Goal: Information Seeking & Learning: Learn about a topic

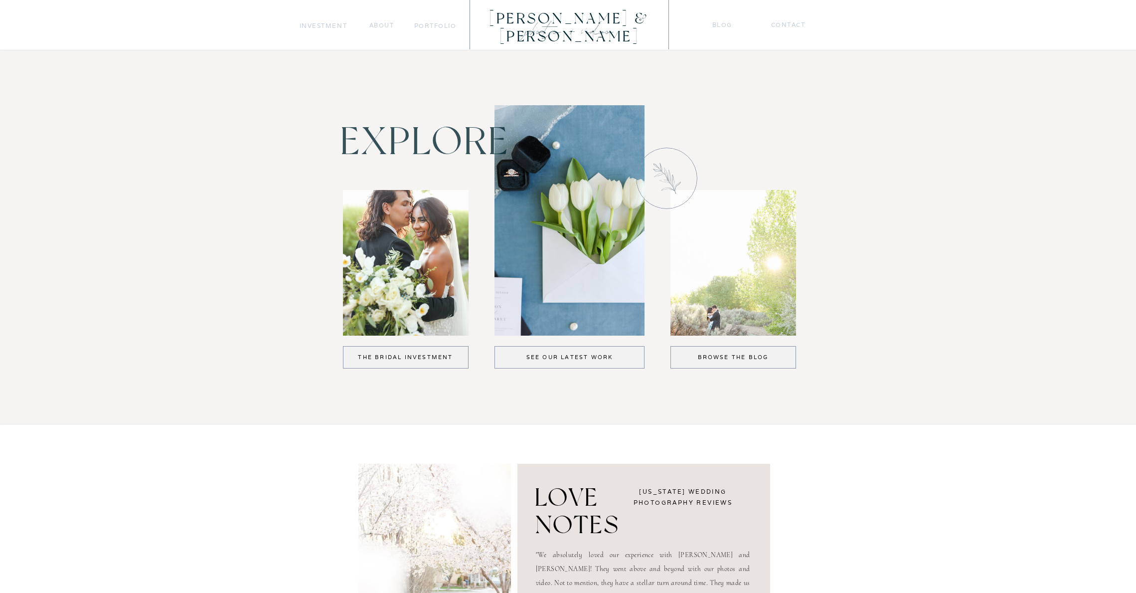
scroll to position [1181, 0]
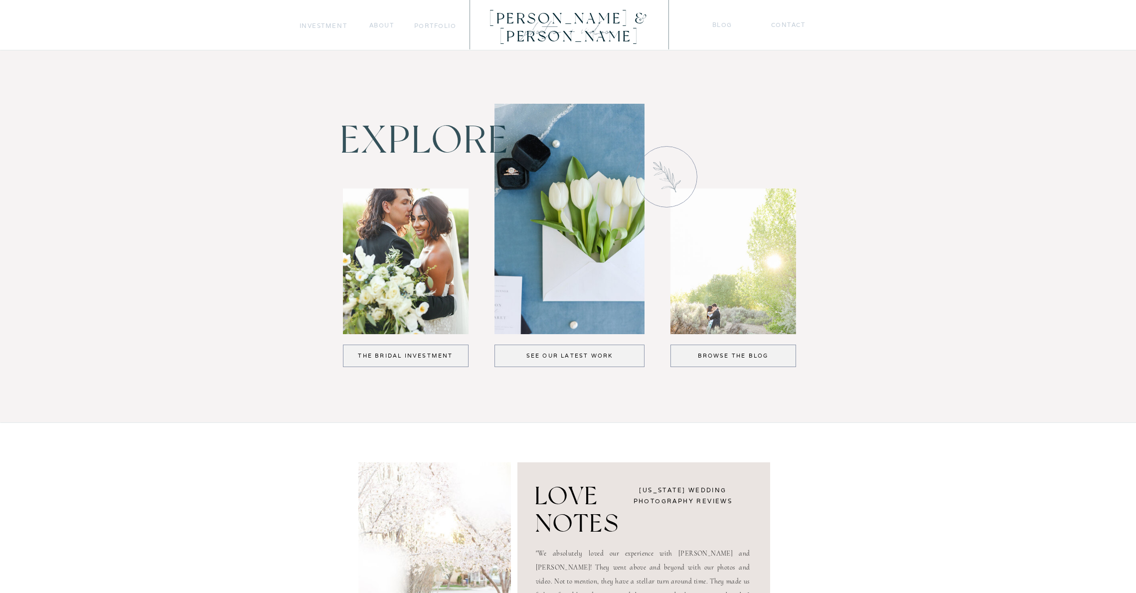
click at [749, 356] on div "browse the blog" at bounding box center [734, 356] width 96 height 8
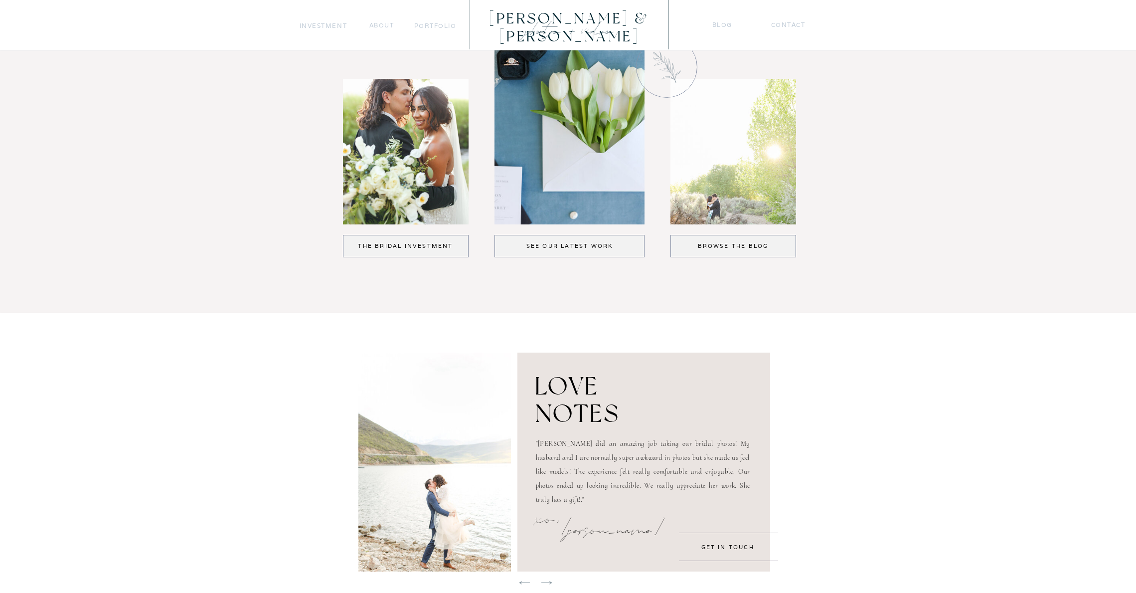
scroll to position [1341, 0]
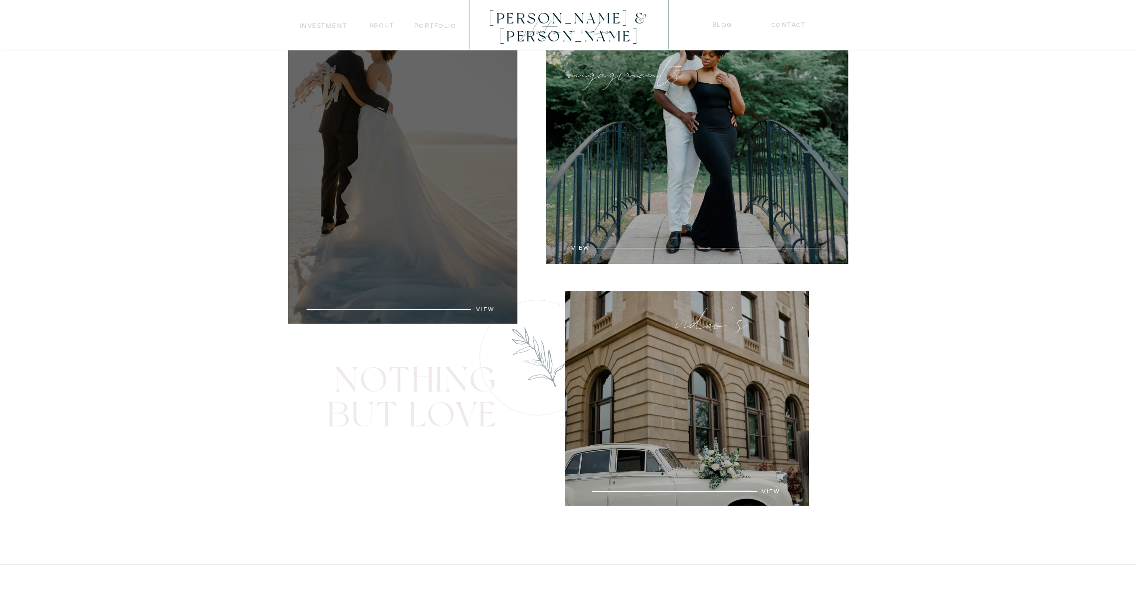
click at [414, 190] on div at bounding box center [402, 138] width 229 height 371
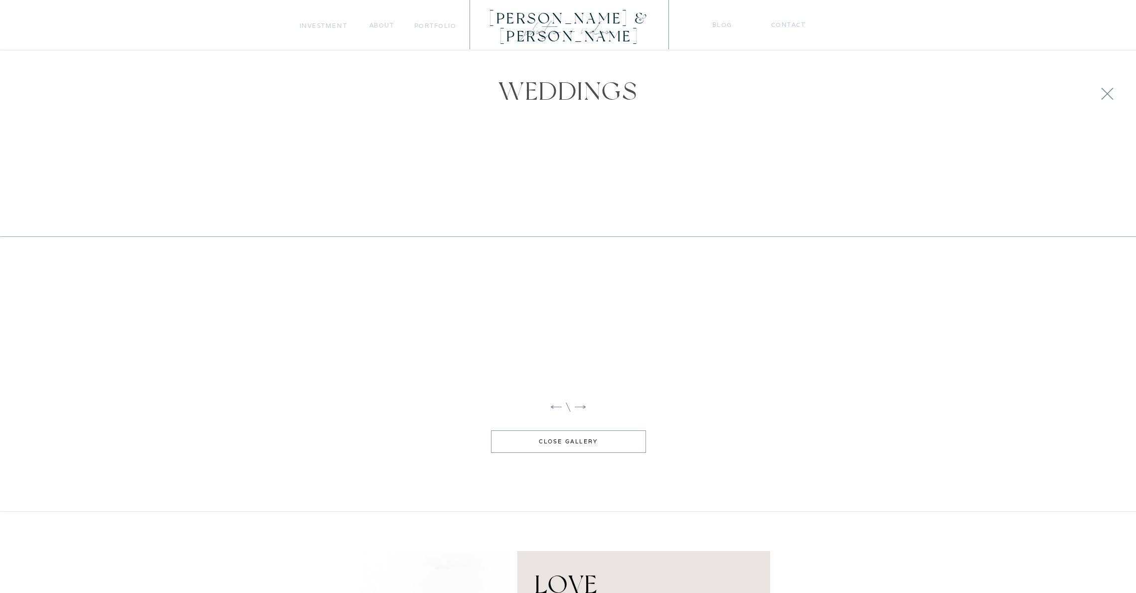
scroll to position [1038, 0]
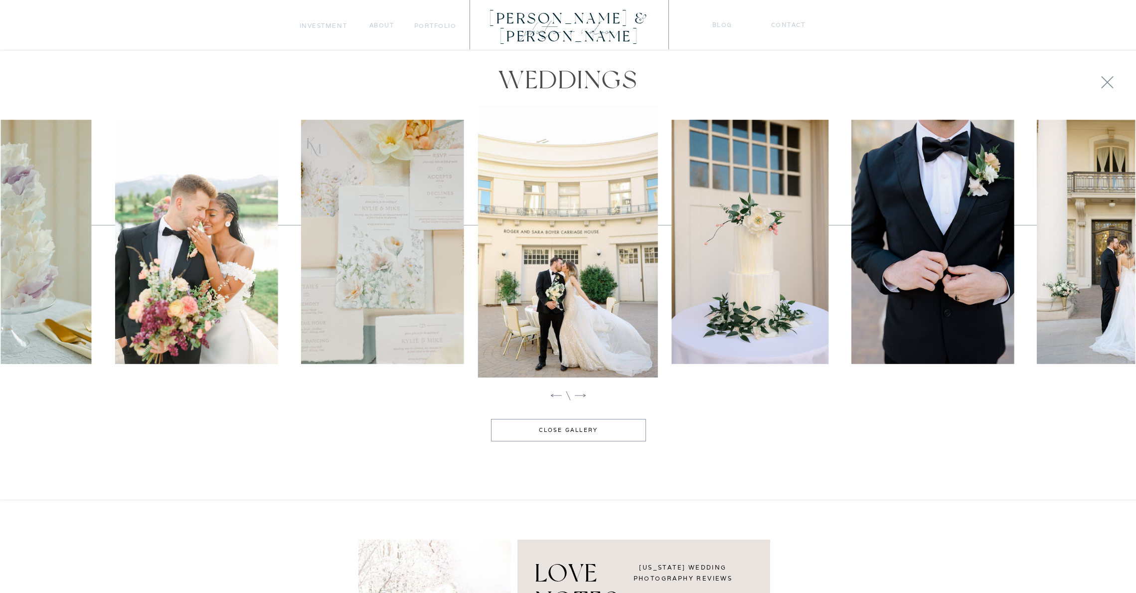
click at [582, 395] on icon at bounding box center [580, 395] width 14 height 14
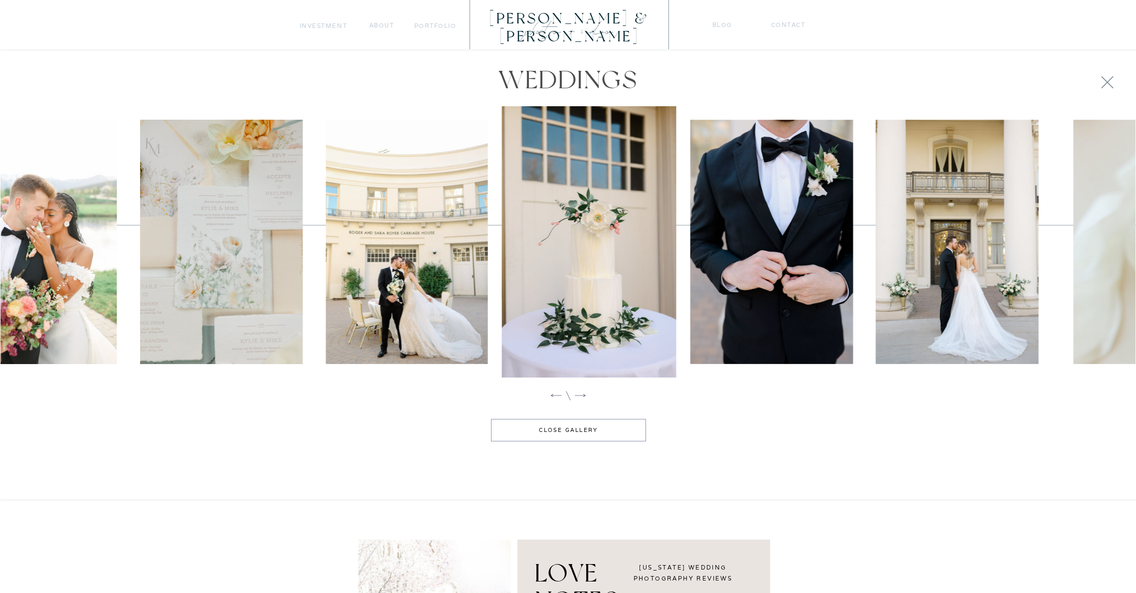
click at [582, 395] on icon at bounding box center [580, 395] width 14 height 14
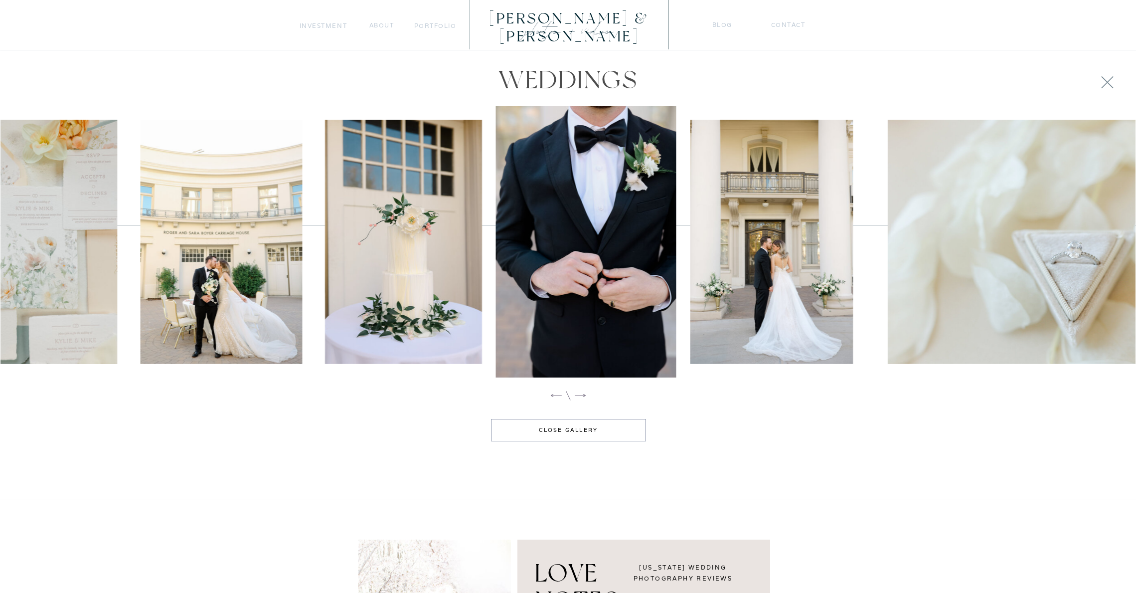
click at [582, 395] on icon at bounding box center [580, 395] width 14 height 14
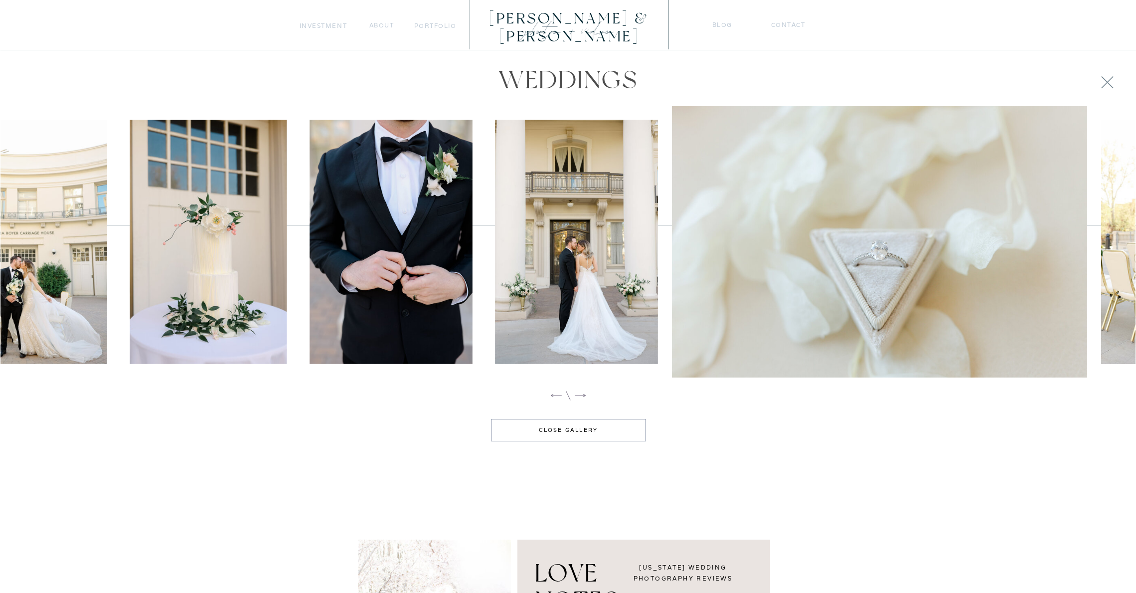
click at [582, 395] on icon at bounding box center [580, 395] width 14 height 14
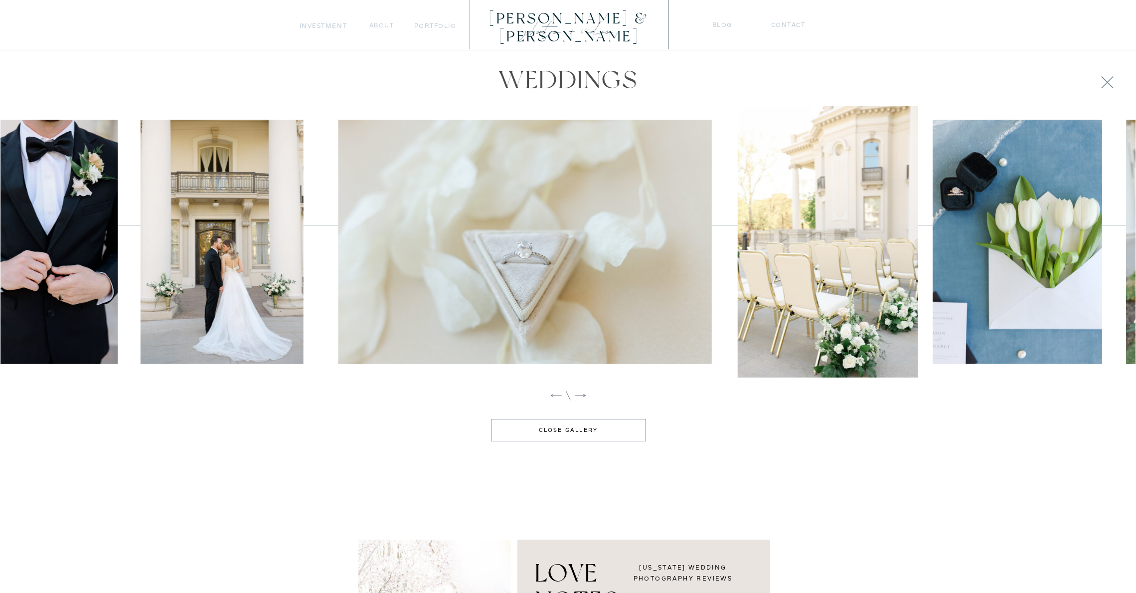
click at [582, 395] on icon at bounding box center [580, 395] width 14 height 14
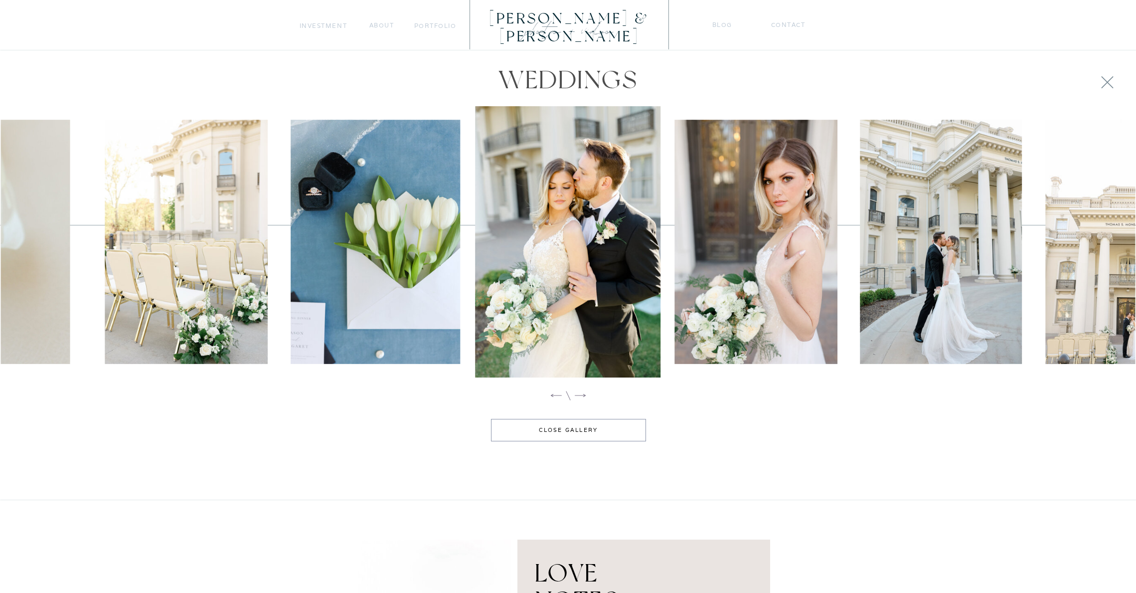
click at [582, 395] on icon at bounding box center [580, 395] width 14 height 14
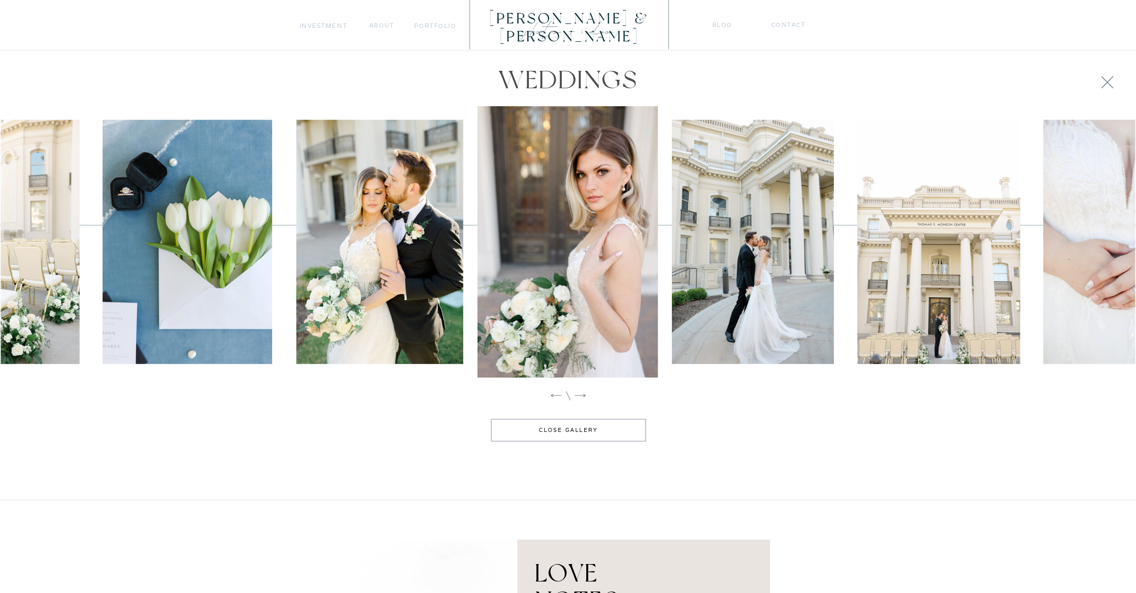
click at [582, 395] on icon at bounding box center [580, 395] width 14 height 14
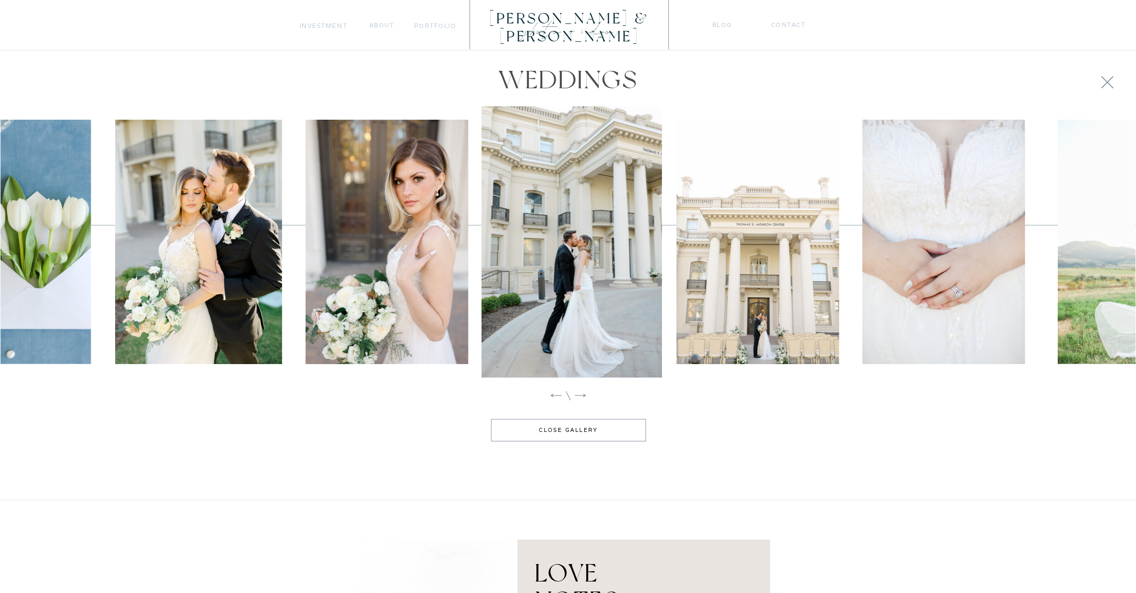
click at [582, 395] on icon at bounding box center [580, 395] width 14 height 14
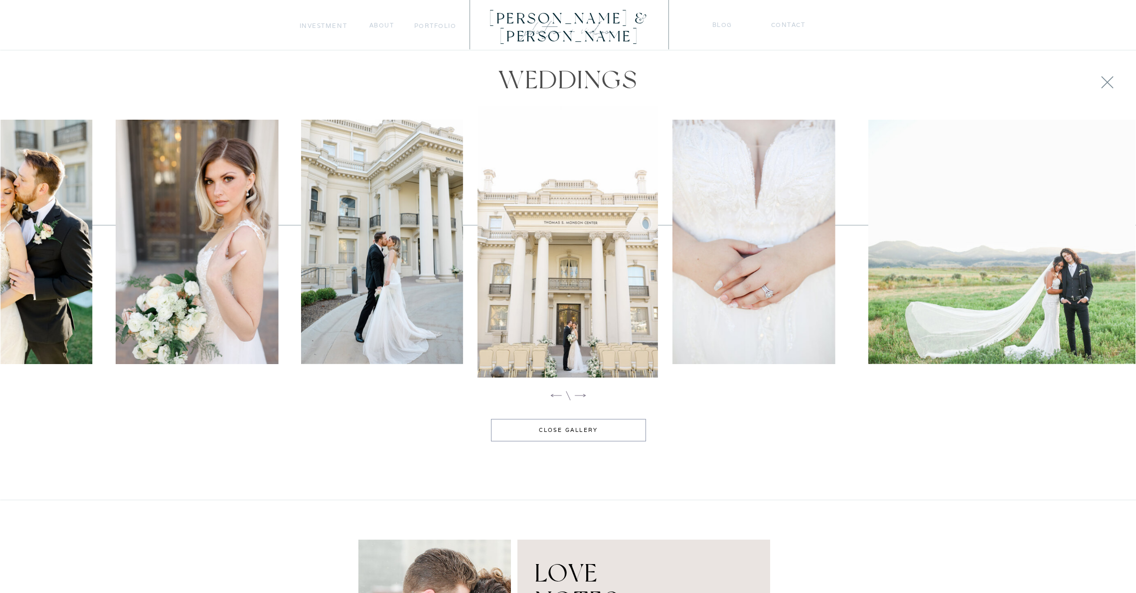
click at [582, 395] on icon at bounding box center [580, 395] width 14 height 14
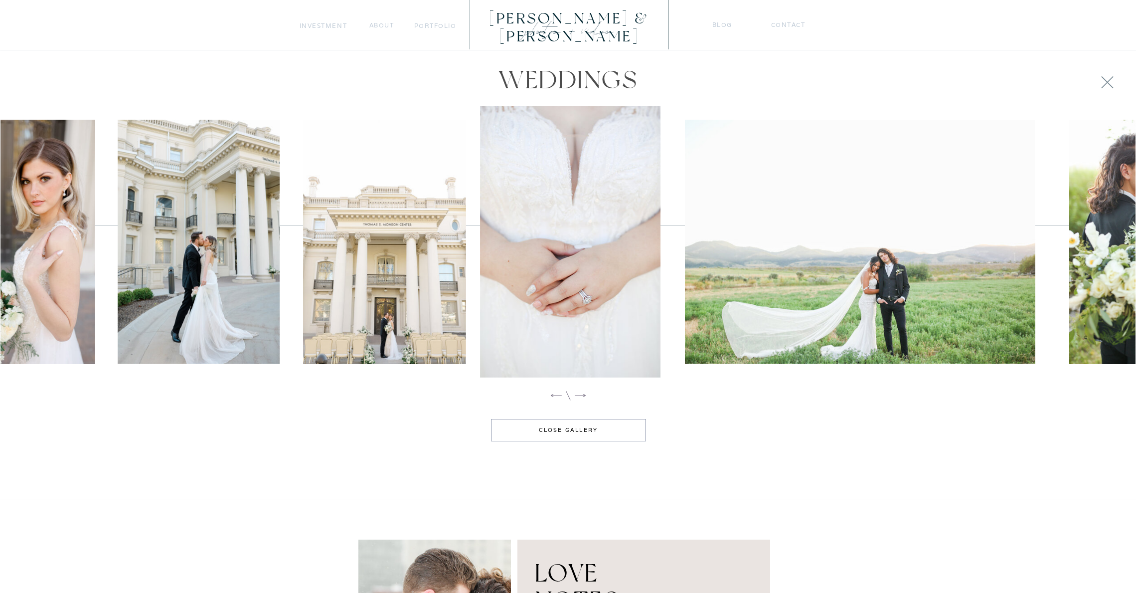
click at [582, 395] on icon at bounding box center [580, 395] width 14 height 14
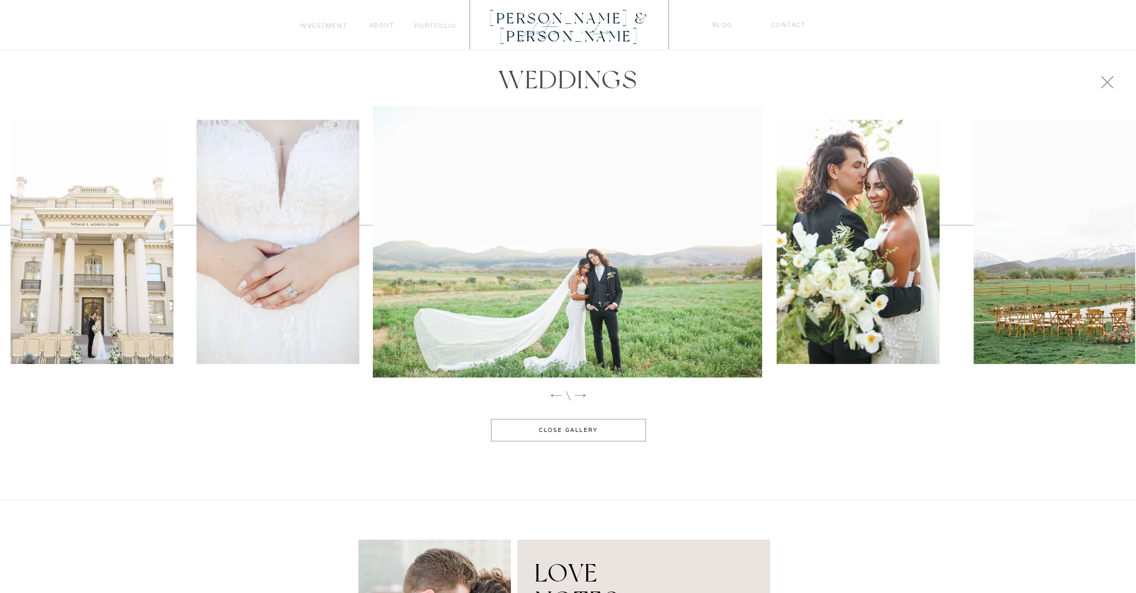
click at [582, 395] on icon at bounding box center [580, 395] width 14 height 14
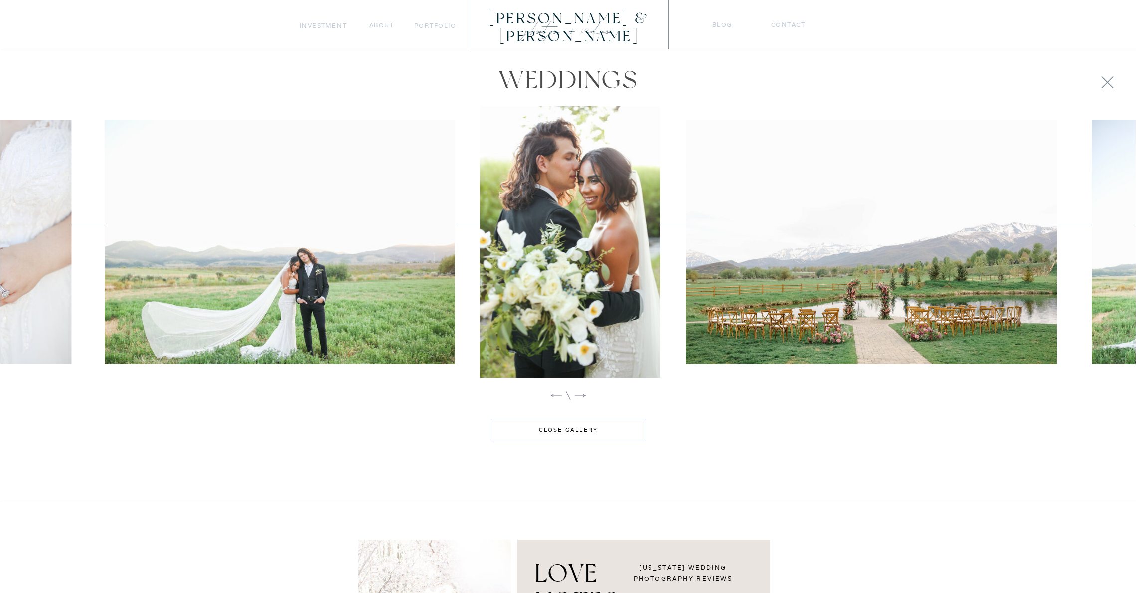
click at [582, 395] on icon at bounding box center [580, 395] width 14 height 14
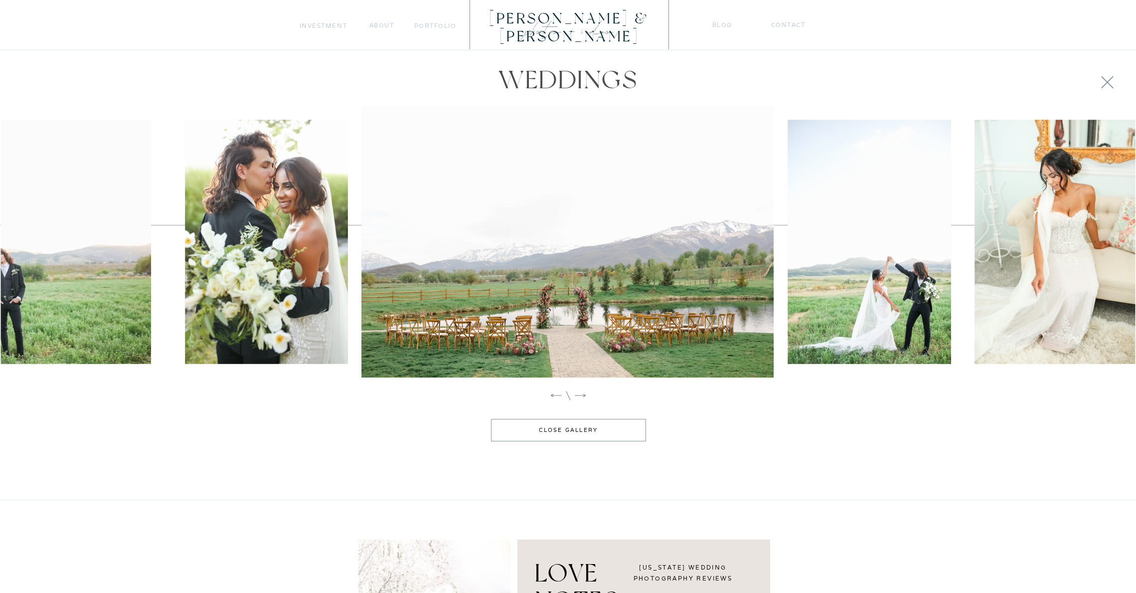
click at [583, 395] on icon at bounding box center [580, 395] width 14 height 14
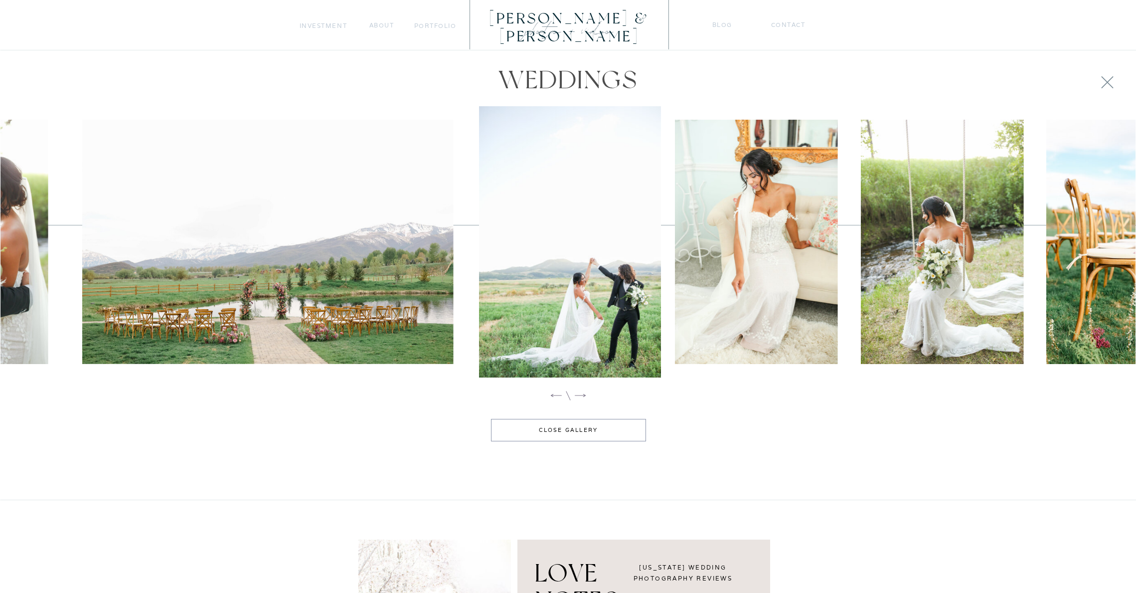
click at [583, 395] on icon at bounding box center [580, 395] width 14 height 14
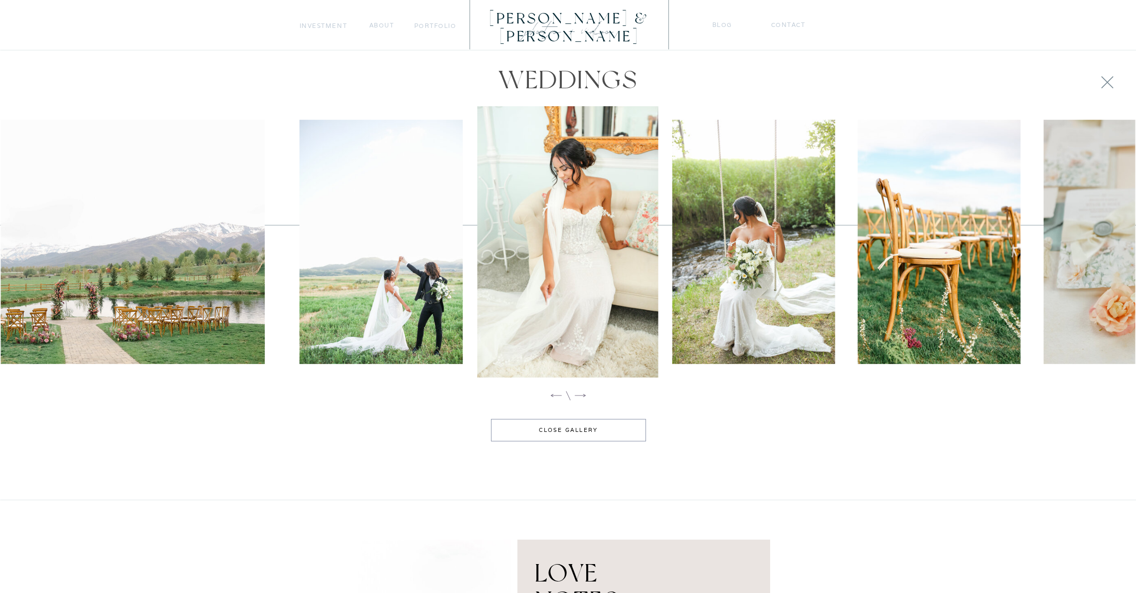
click at [583, 395] on icon at bounding box center [580, 395] width 14 height 14
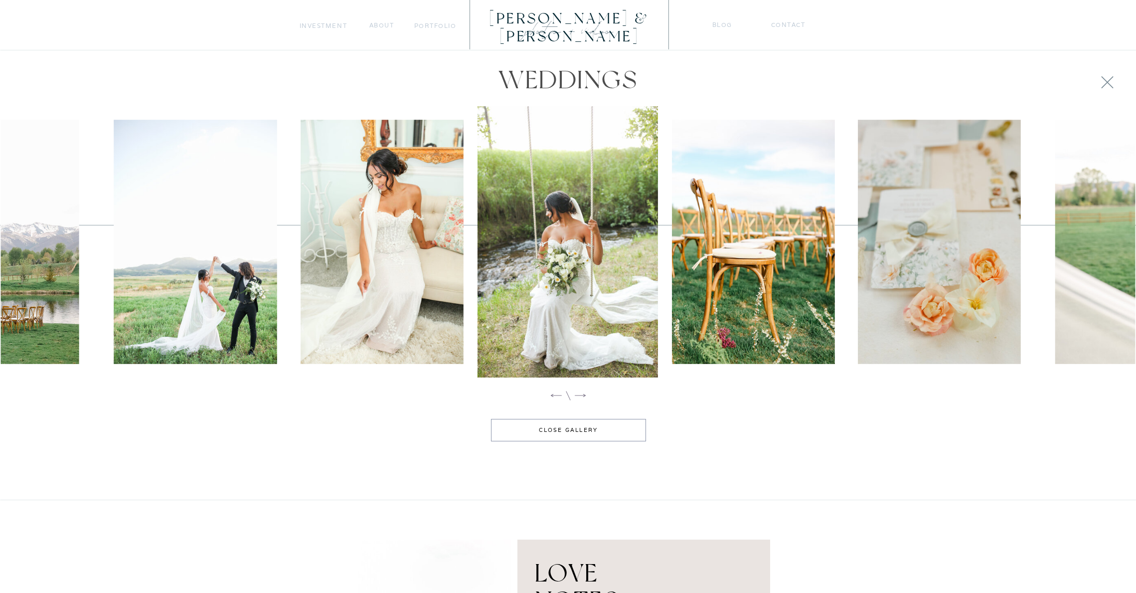
click at [583, 395] on icon at bounding box center [580, 395] width 14 height 14
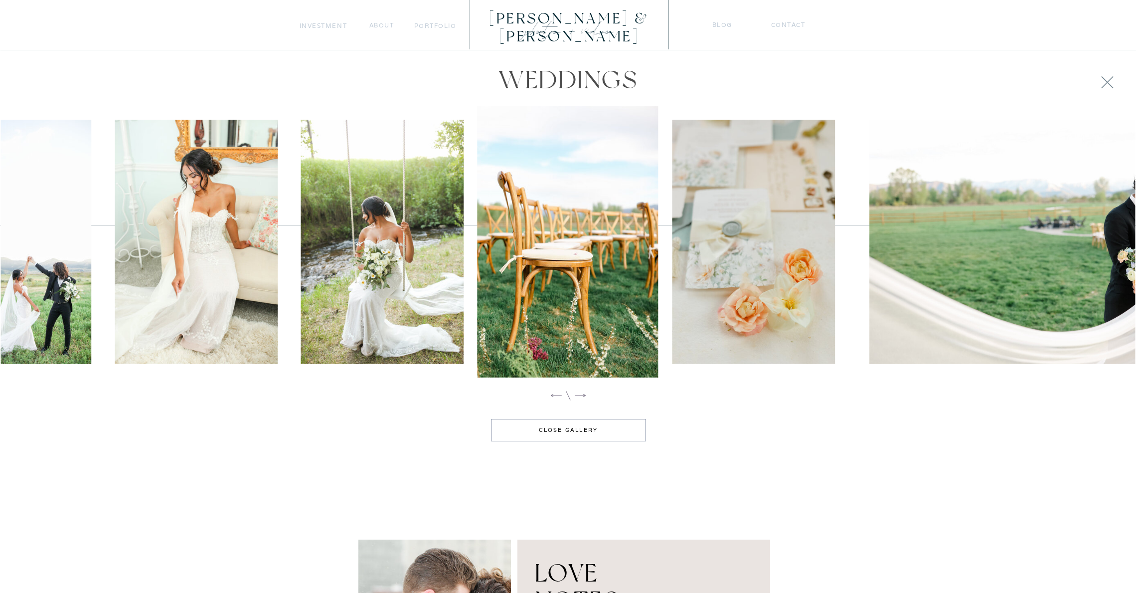
click at [583, 395] on icon at bounding box center [580, 395] width 14 height 14
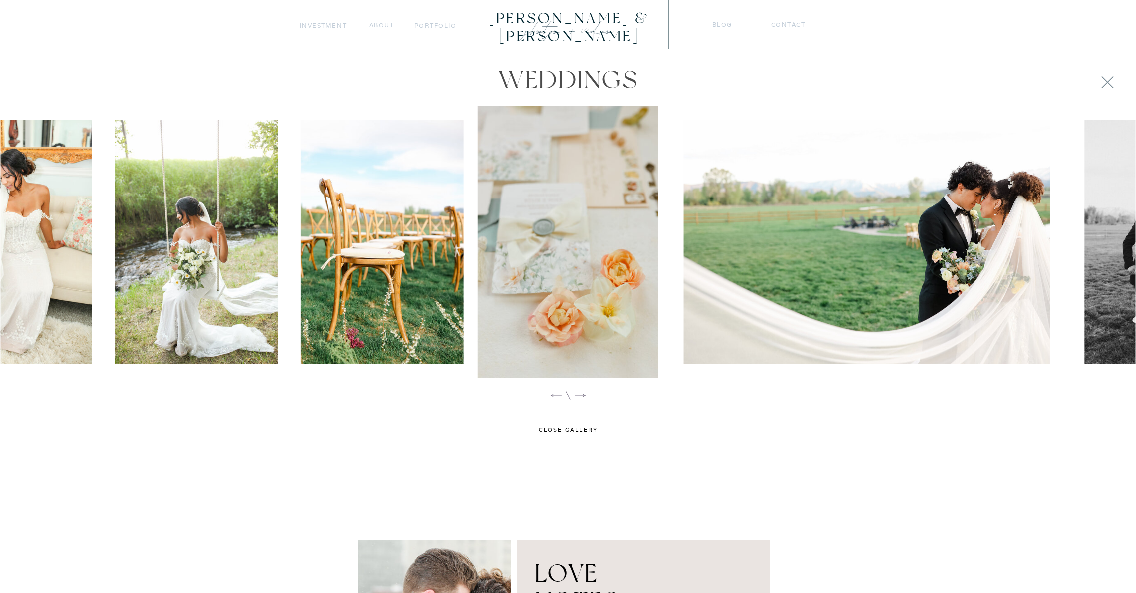
click at [580, 393] on icon at bounding box center [580, 395] width 14 height 14
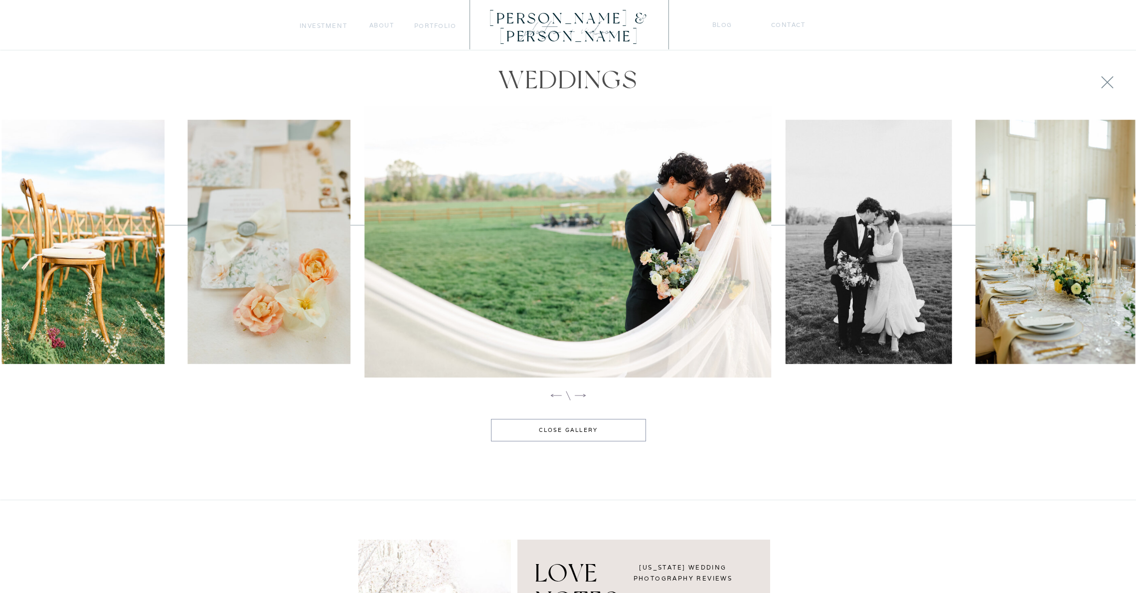
click at [580, 395] on icon at bounding box center [580, 395] width 11 height 3
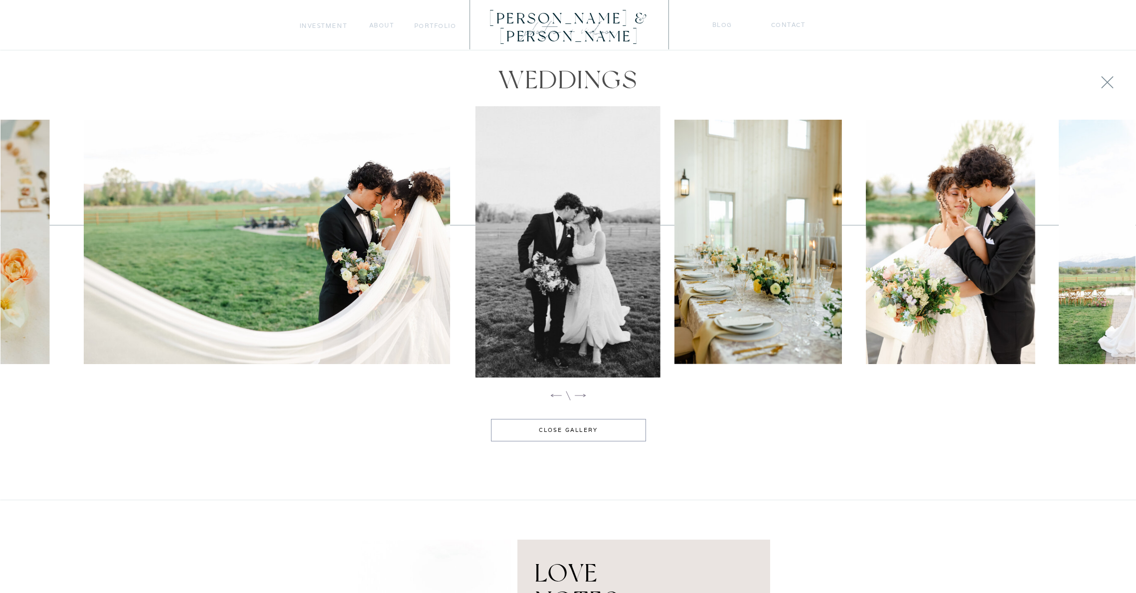
click at [580, 395] on icon at bounding box center [580, 395] width 14 height 14
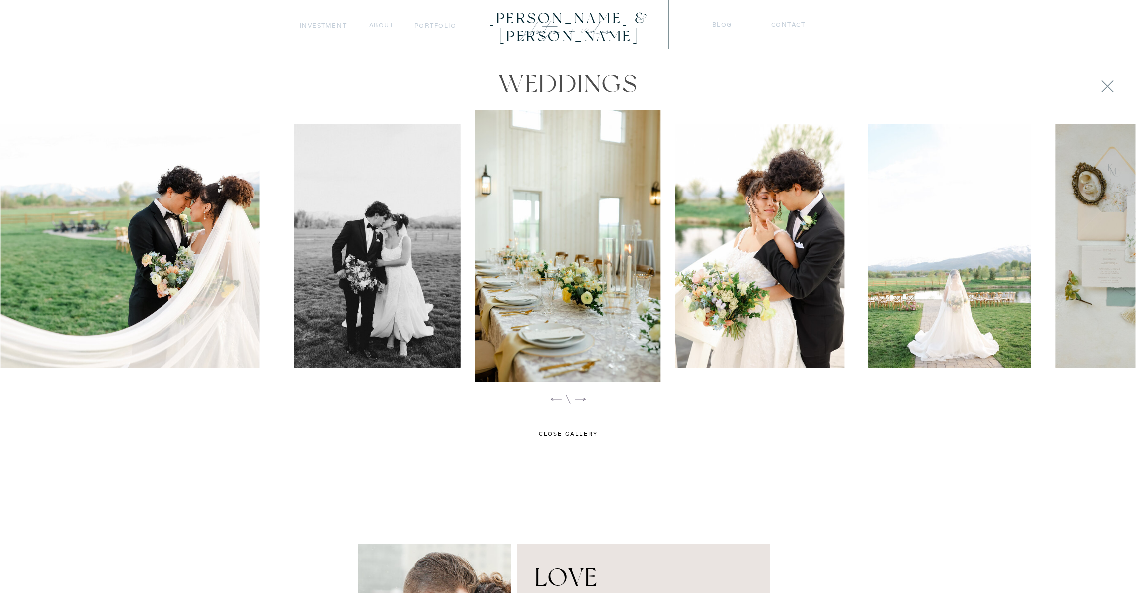
click at [580, 399] on icon at bounding box center [580, 399] width 14 height 14
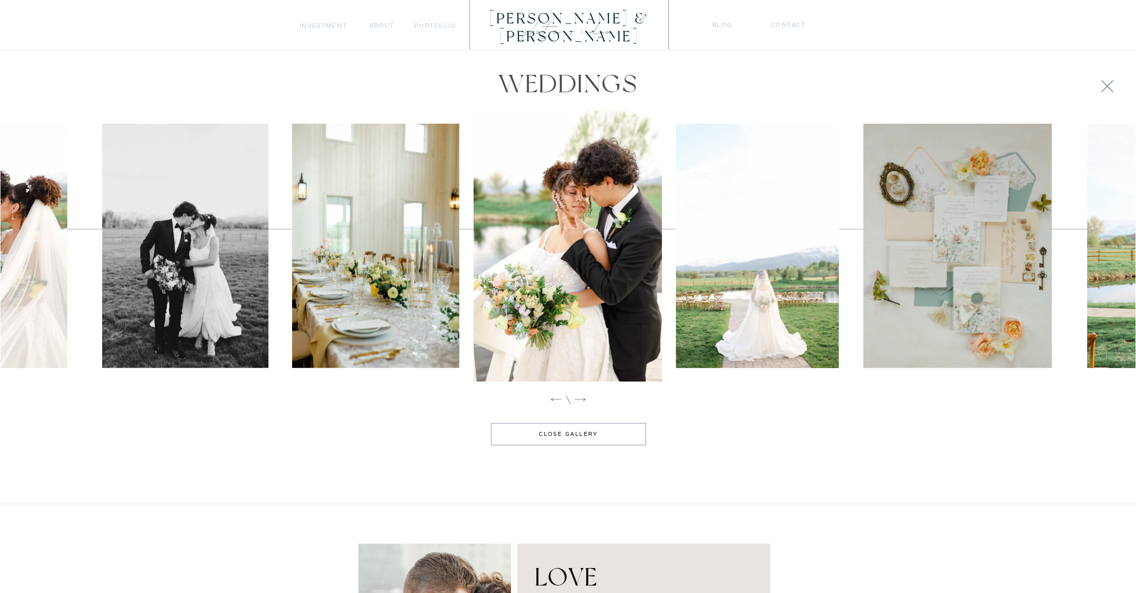
click at [580, 398] on icon at bounding box center [580, 399] width 14 height 14
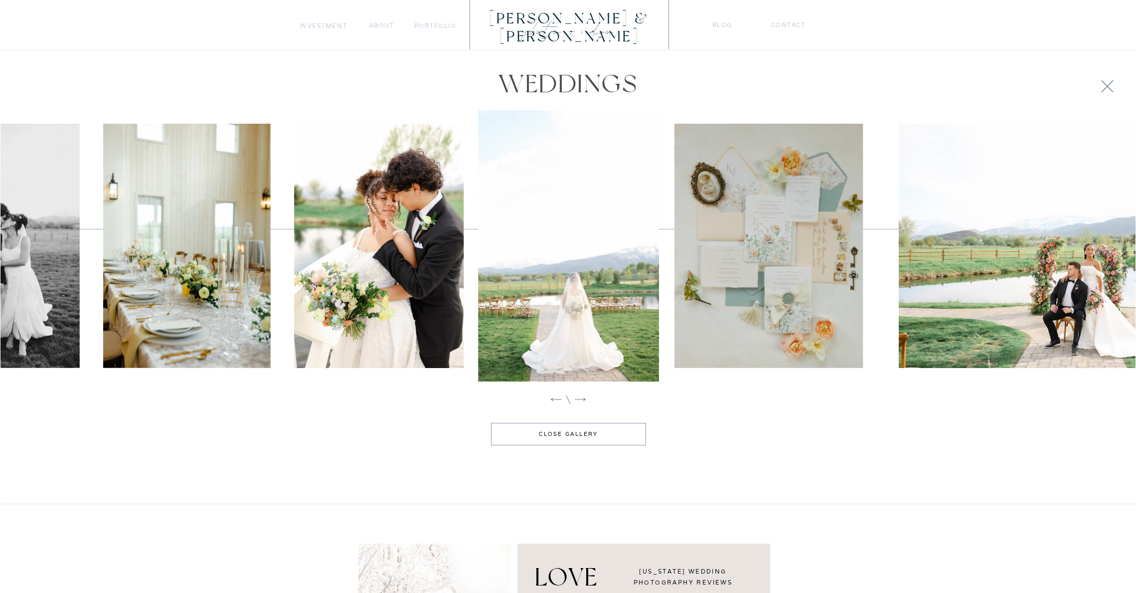
click at [580, 398] on icon at bounding box center [580, 399] width 14 height 14
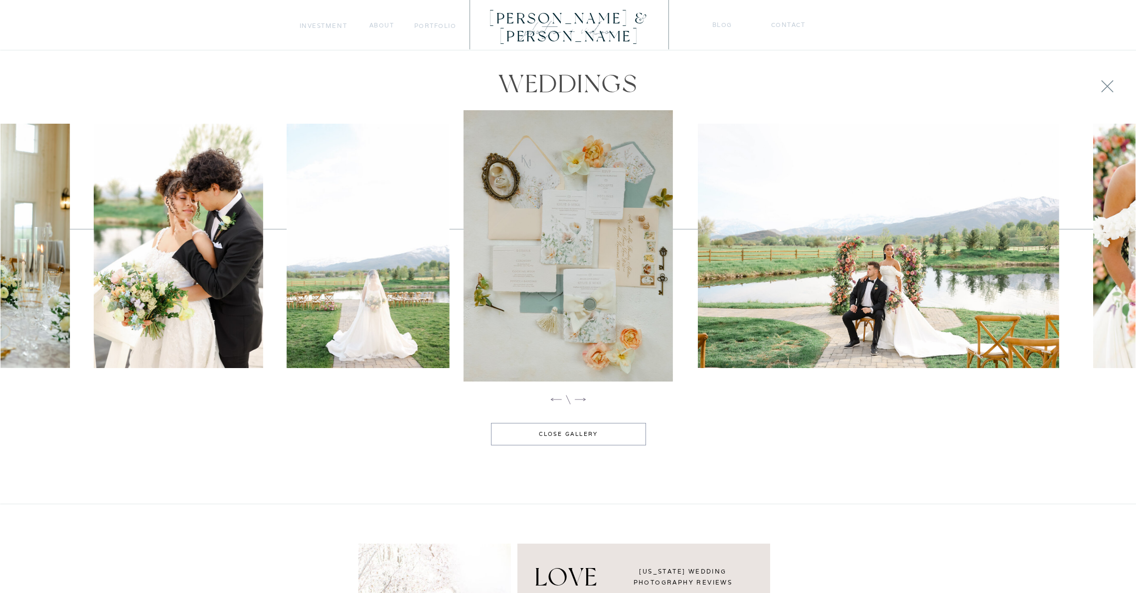
click at [580, 398] on icon at bounding box center [580, 399] width 14 height 14
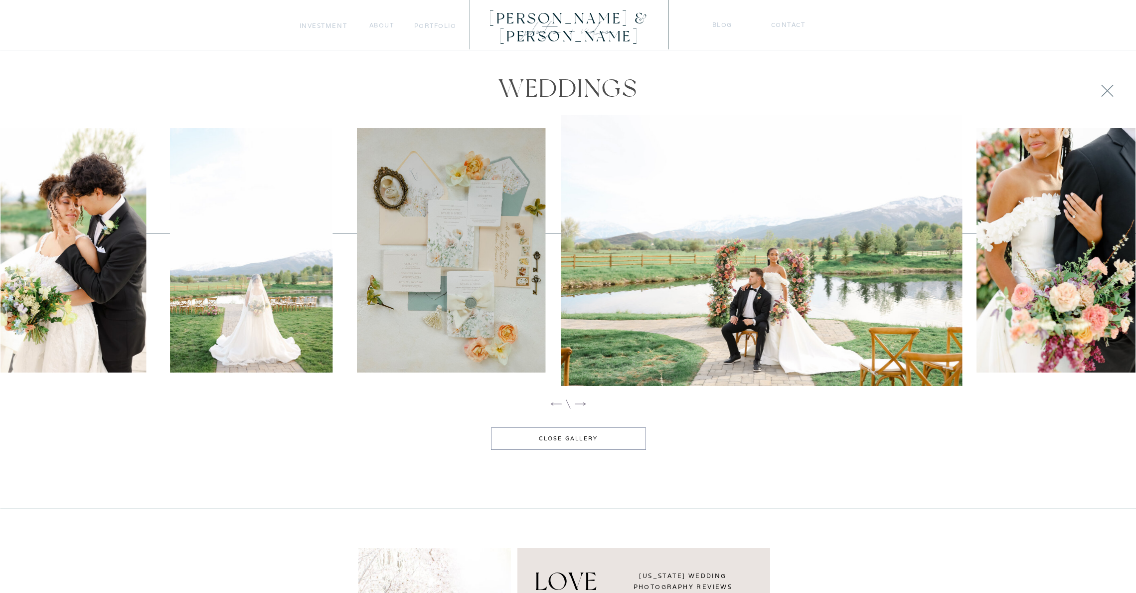
scroll to position [1028, 0]
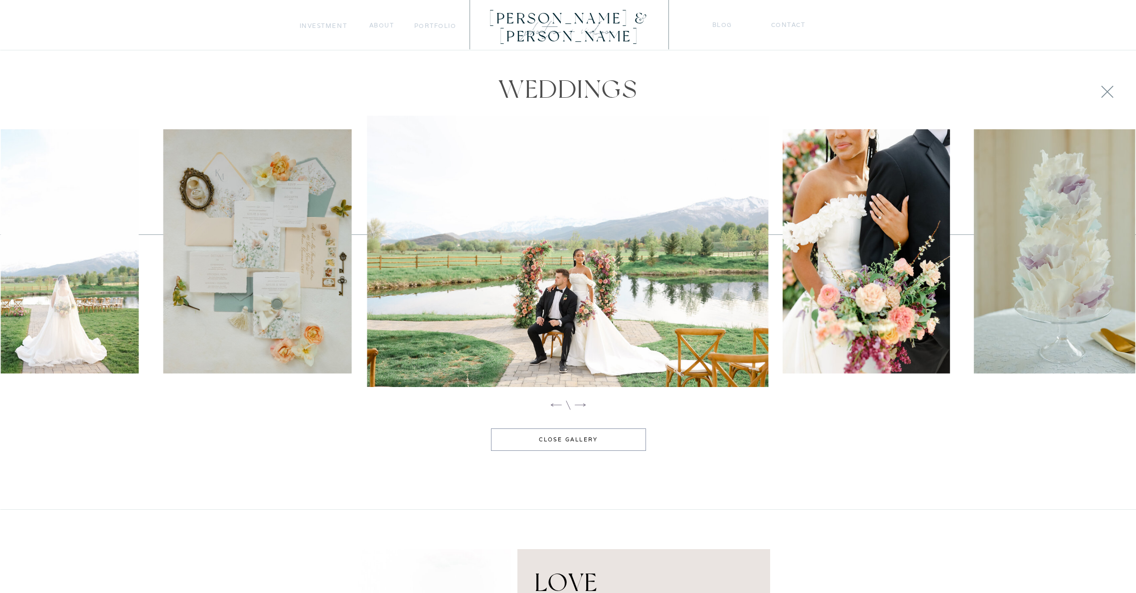
click at [581, 405] on icon at bounding box center [580, 405] width 14 height 14
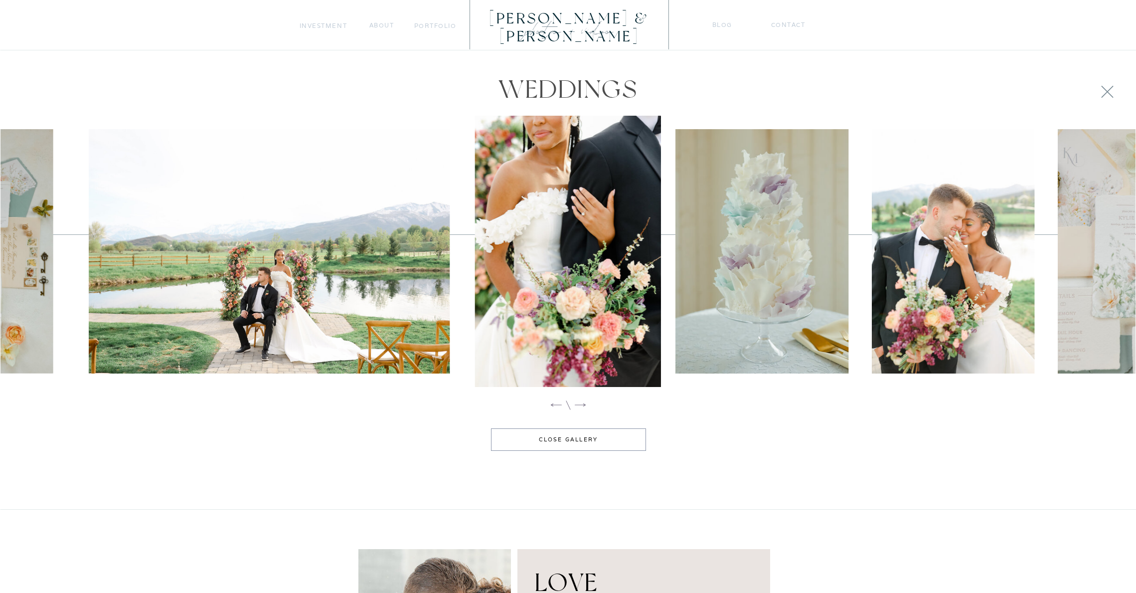
click at [581, 405] on icon at bounding box center [580, 405] width 14 height 14
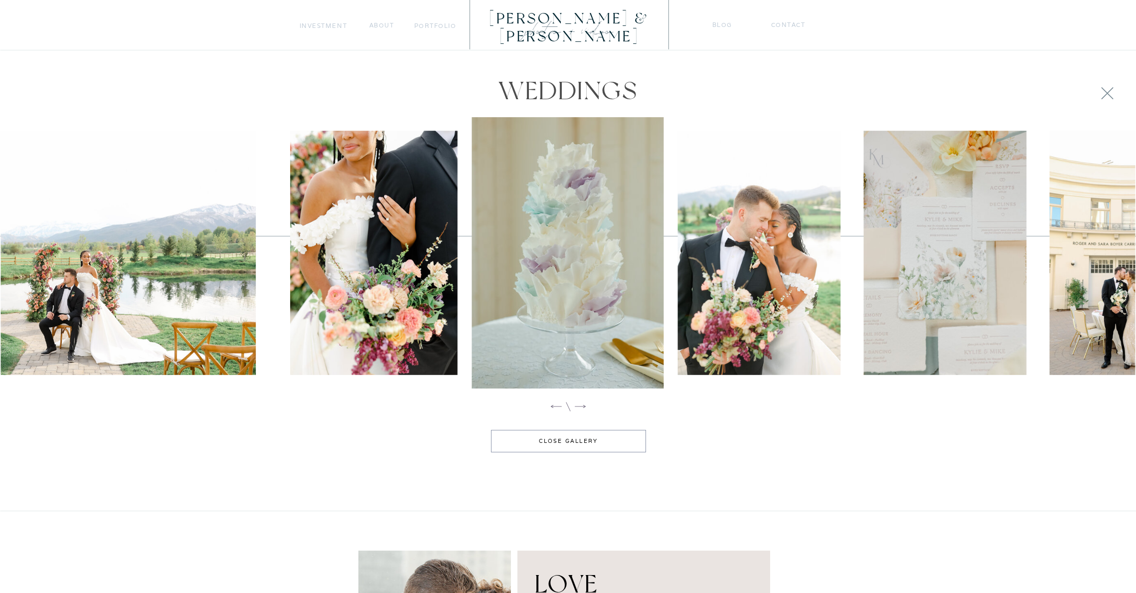
click at [581, 405] on icon at bounding box center [580, 406] width 14 height 14
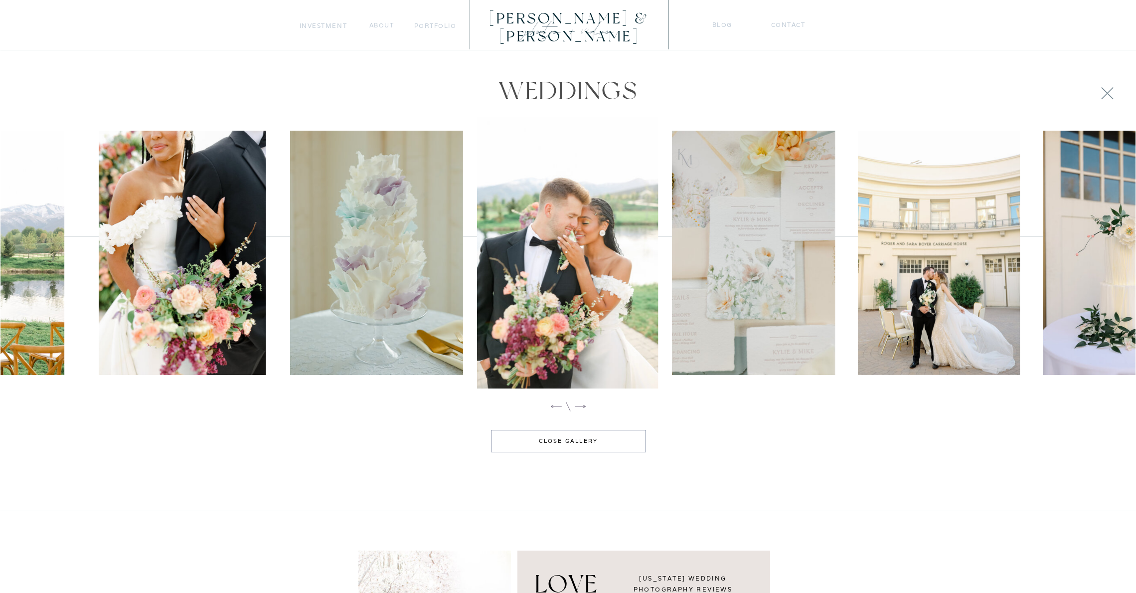
click at [581, 407] on icon at bounding box center [580, 406] width 14 height 14
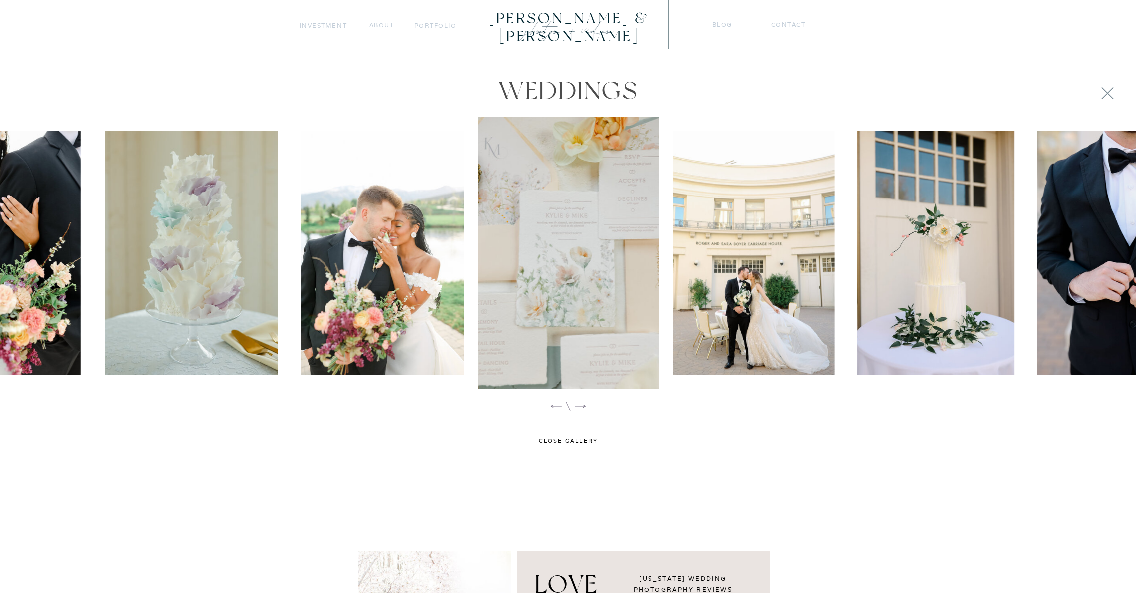
click at [581, 405] on icon at bounding box center [580, 406] width 14 height 14
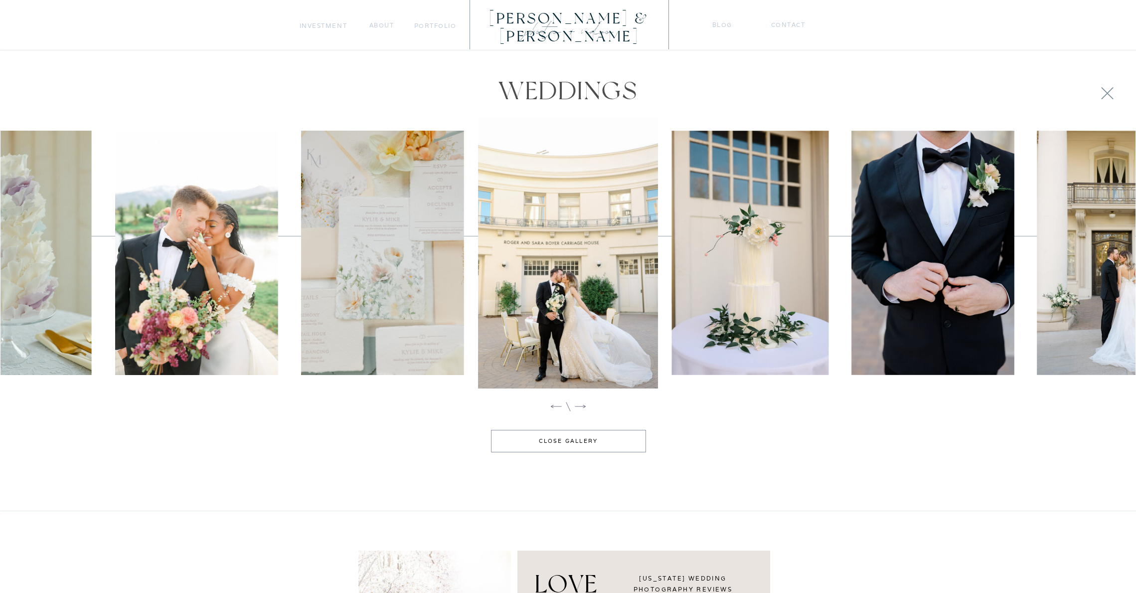
click at [581, 405] on icon at bounding box center [580, 406] width 14 height 14
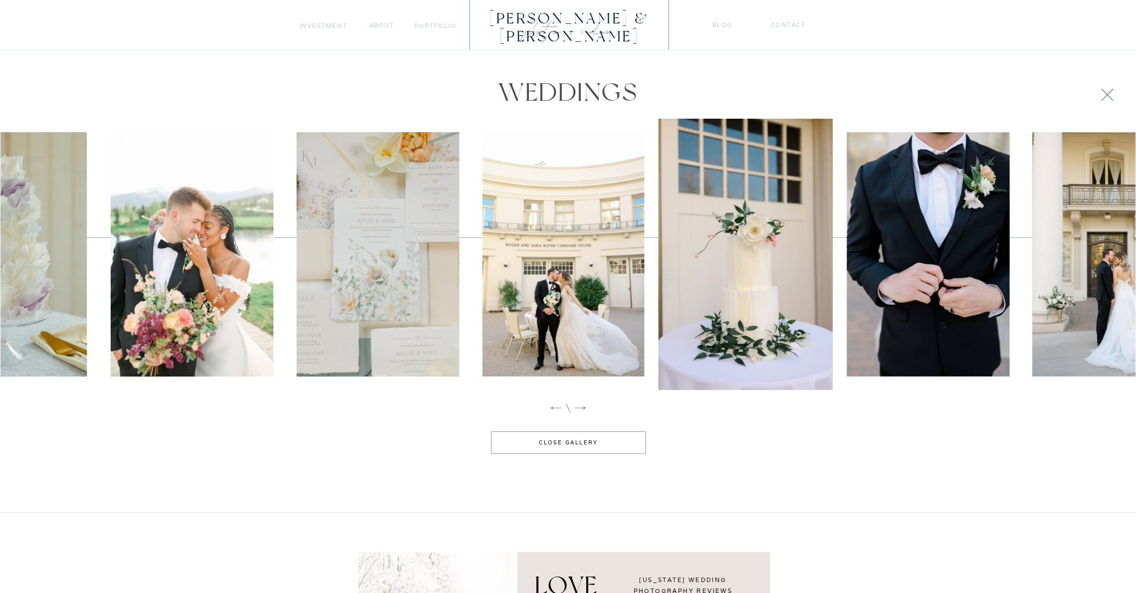
scroll to position [1023, 0]
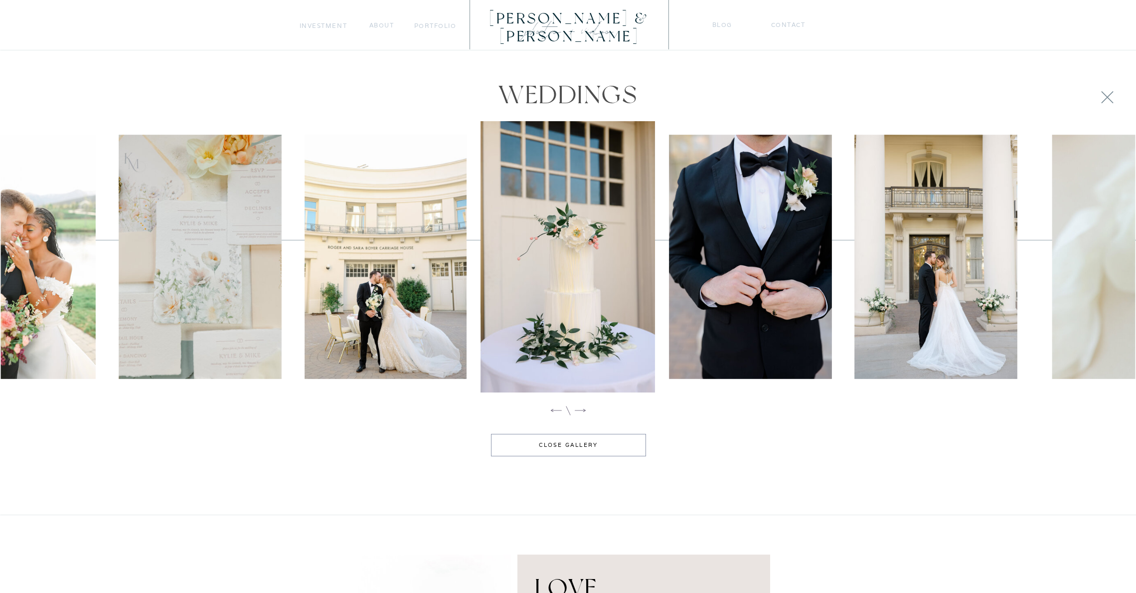
click at [581, 405] on icon at bounding box center [580, 410] width 14 height 14
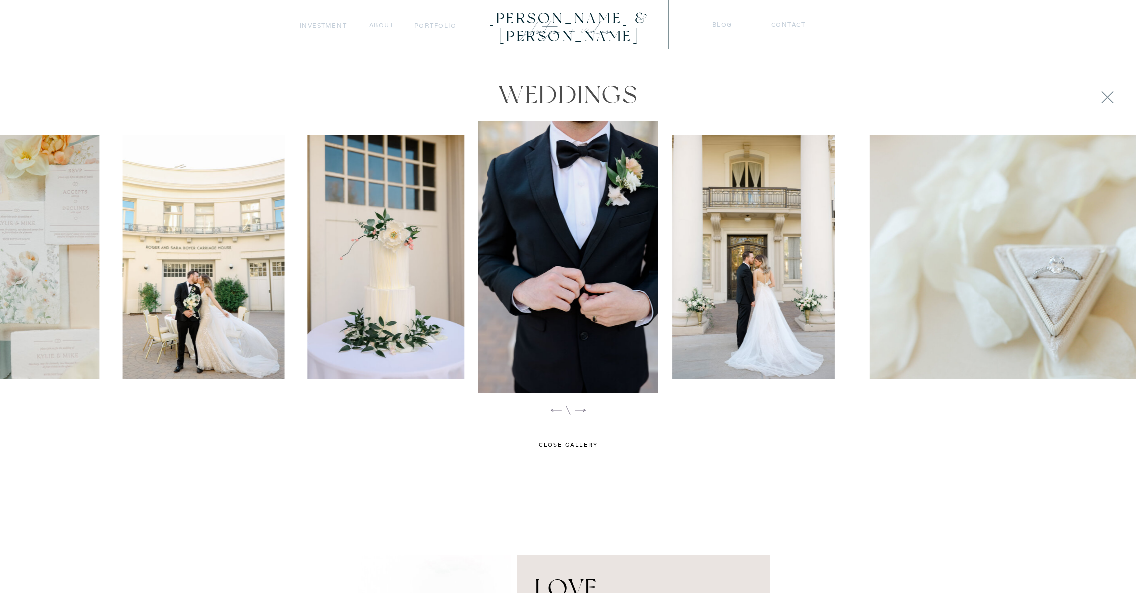
click at [581, 405] on icon at bounding box center [580, 410] width 14 height 14
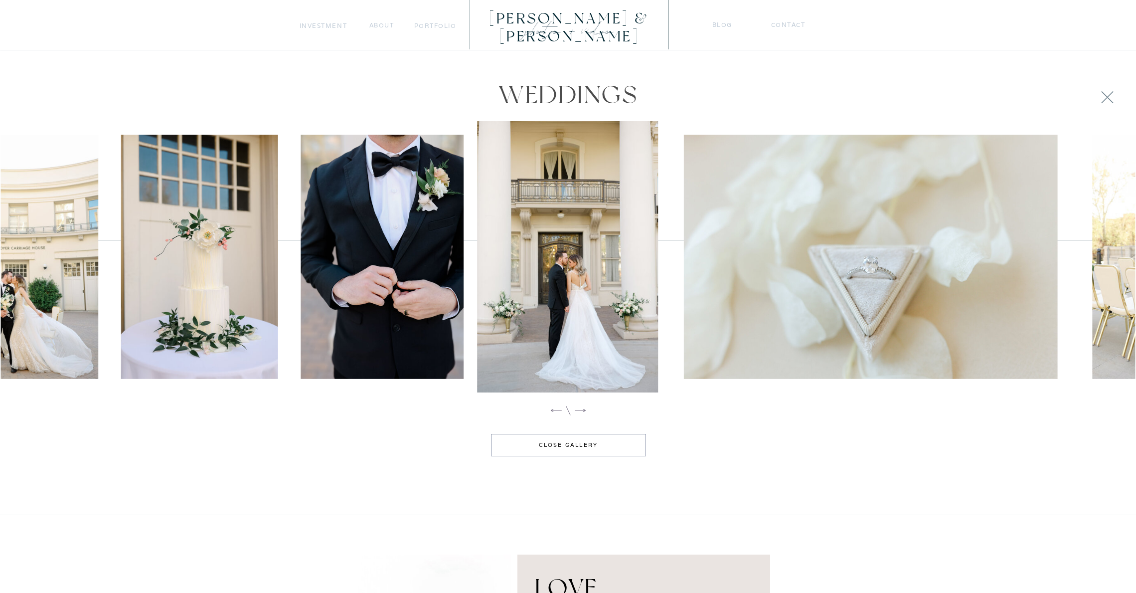
click at [580, 410] on icon at bounding box center [580, 410] width 11 height 3
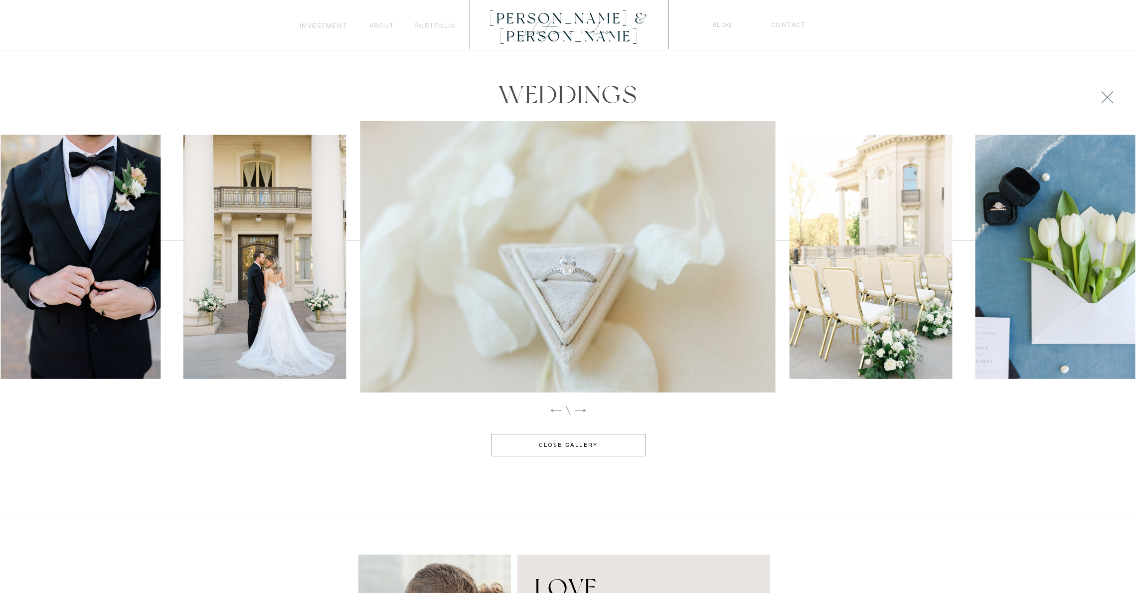
click at [582, 410] on icon at bounding box center [580, 410] width 14 height 14
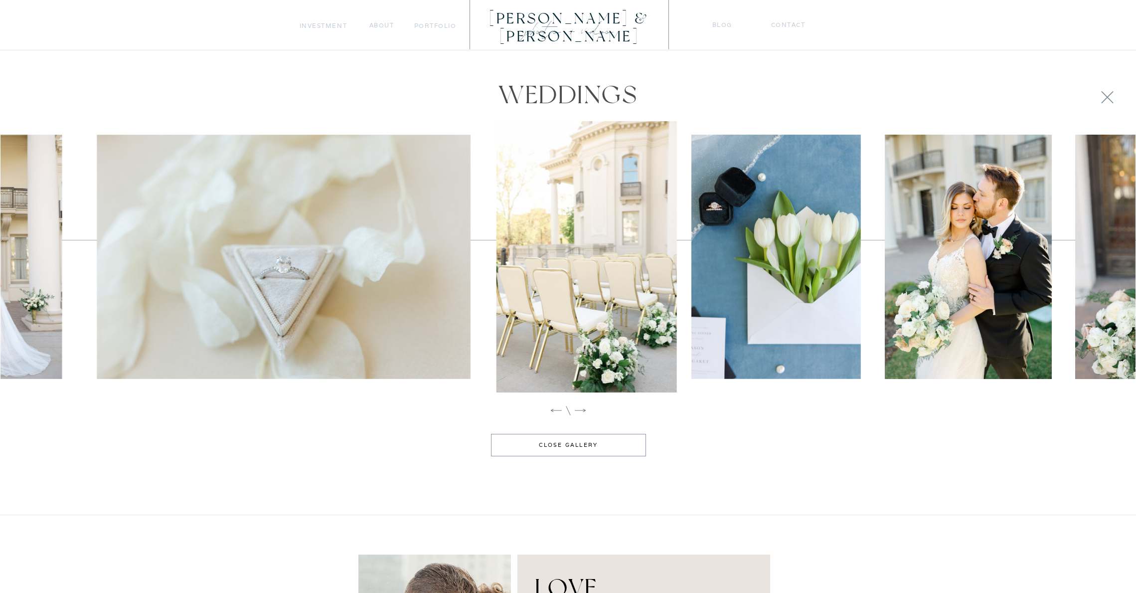
click at [582, 410] on icon at bounding box center [580, 410] width 14 height 14
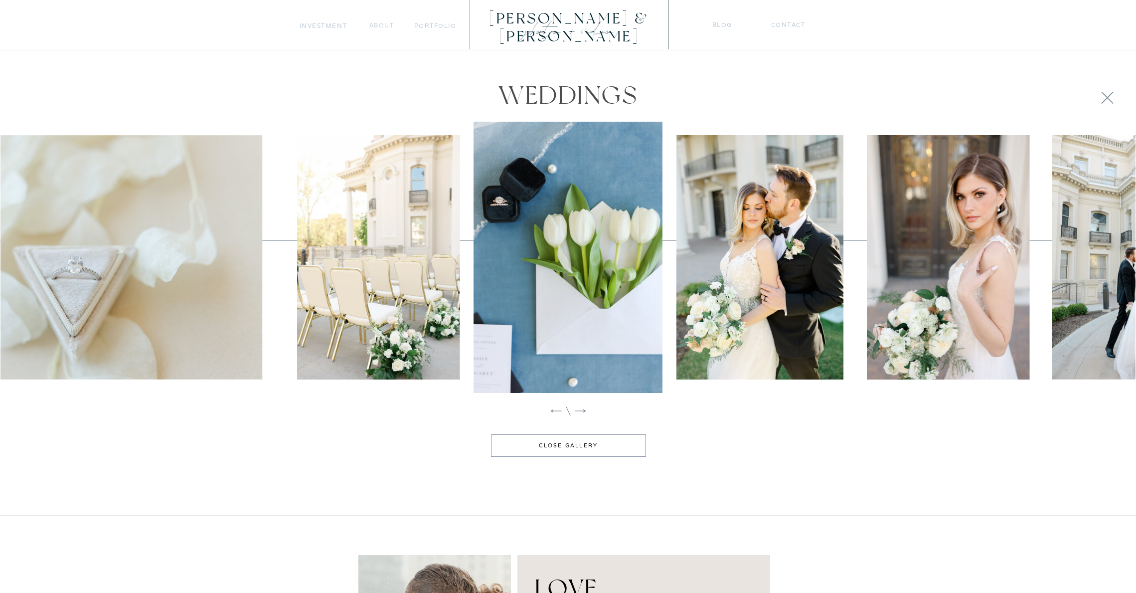
click at [582, 410] on icon at bounding box center [580, 411] width 14 height 14
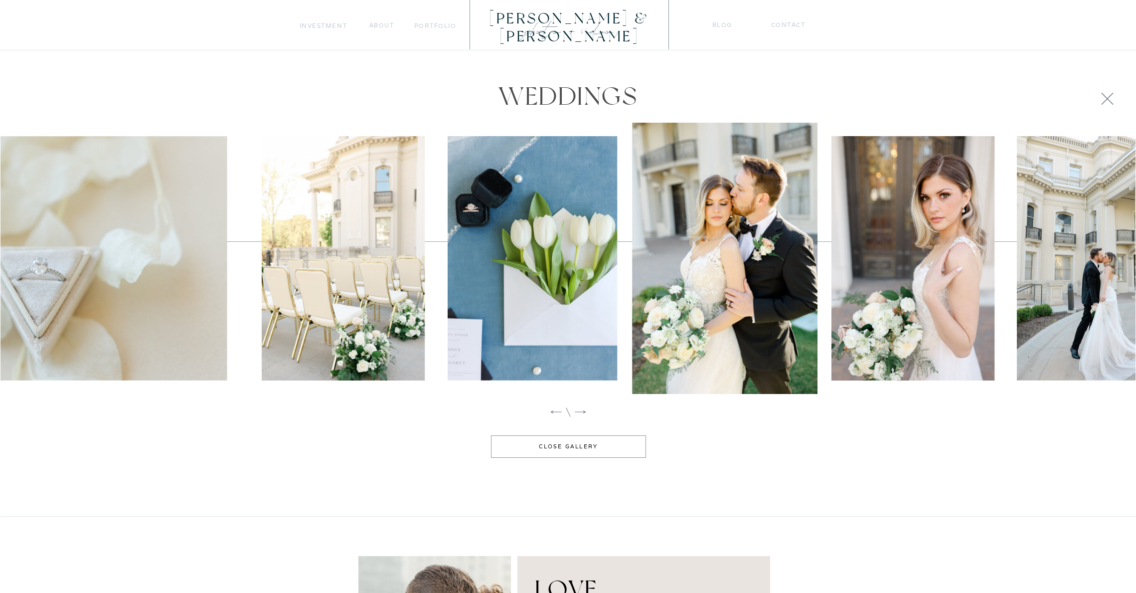
scroll to position [1020, 0]
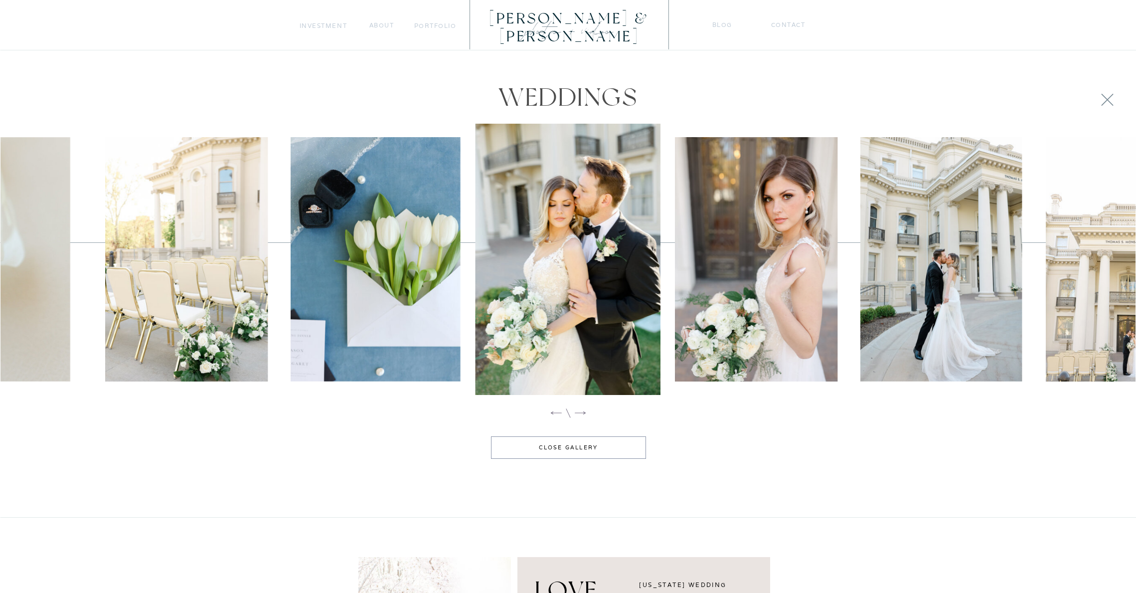
click at [582, 410] on icon at bounding box center [580, 413] width 14 height 14
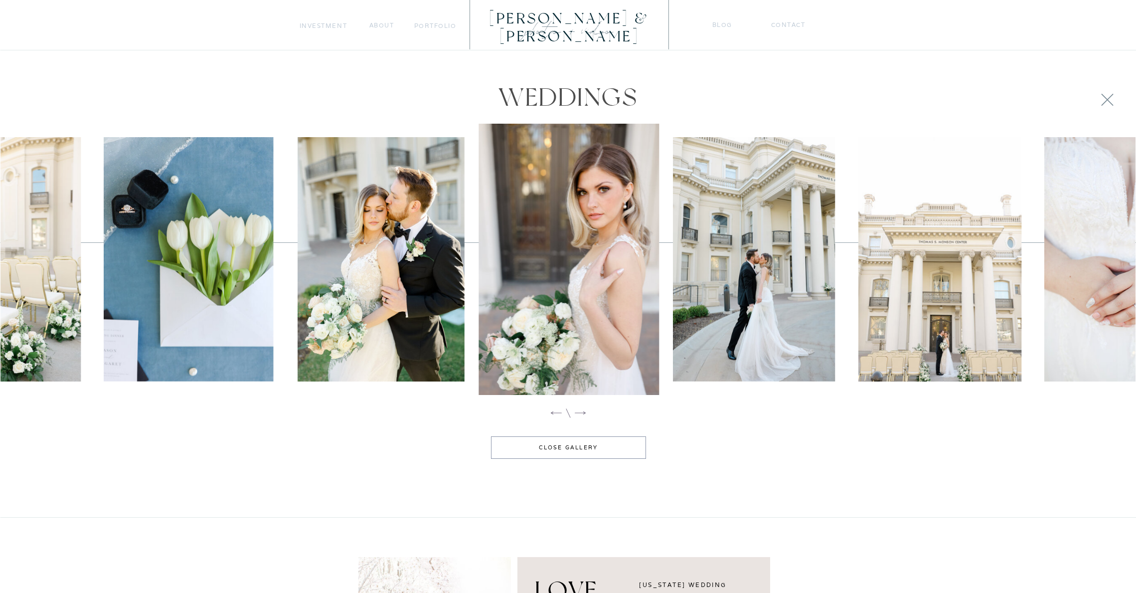
click at [582, 410] on icon at bounding box center [580, 413] width 14 height 14
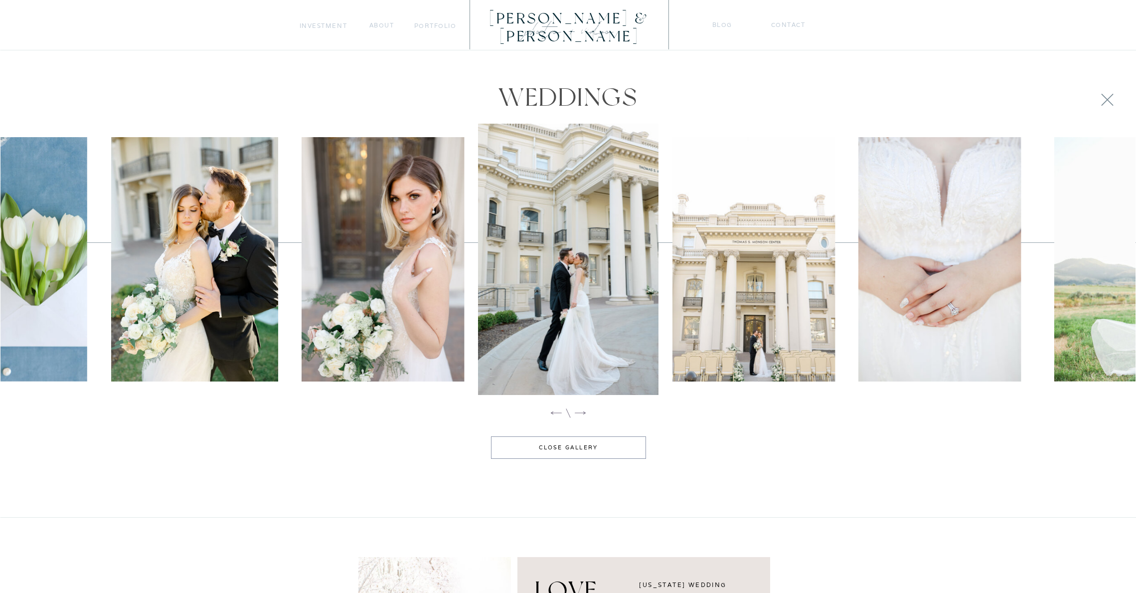
click at [582, 413] on icon at bounding box center [580, 412] width 11 height 3
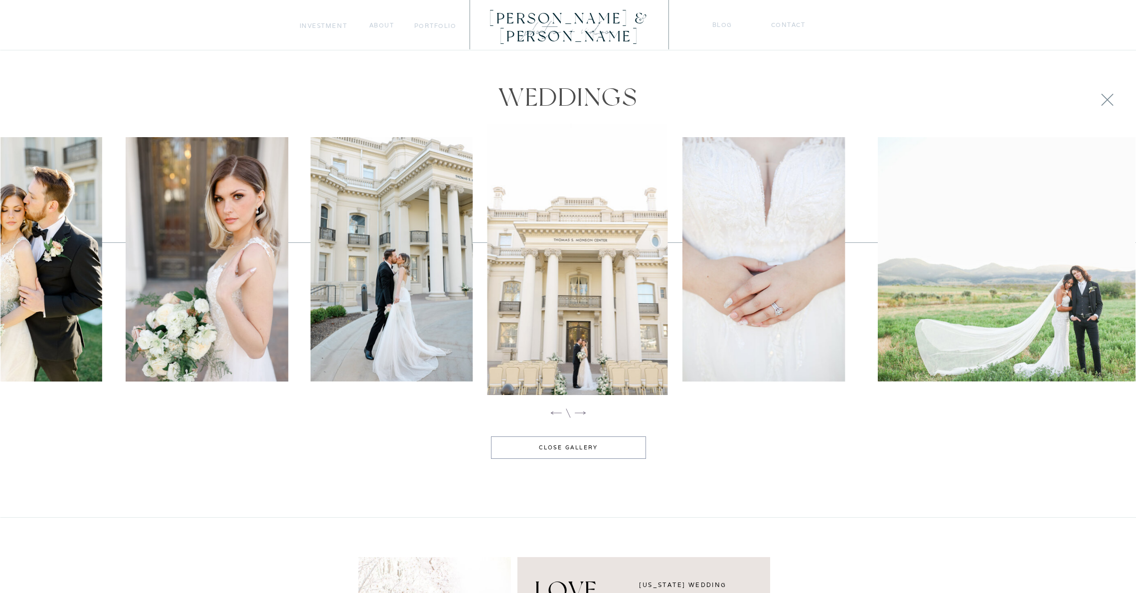
click at [581, 413] on icon at bounding box center [580, 413] width 14 height 14
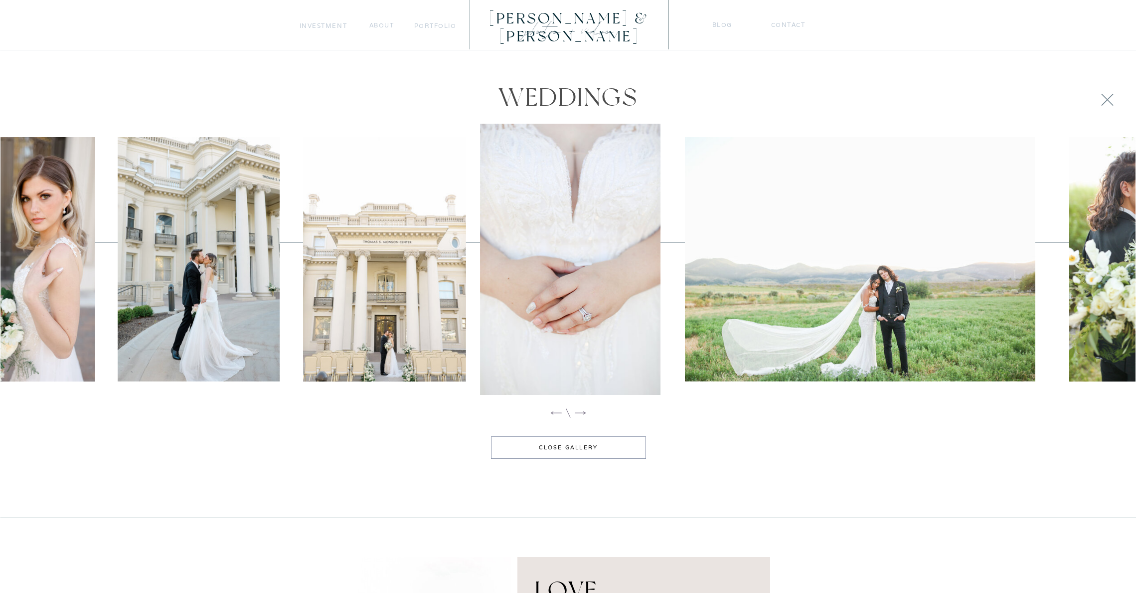
click at [581, 413] on icon at bounding box center [580, 413] width 14 height 14
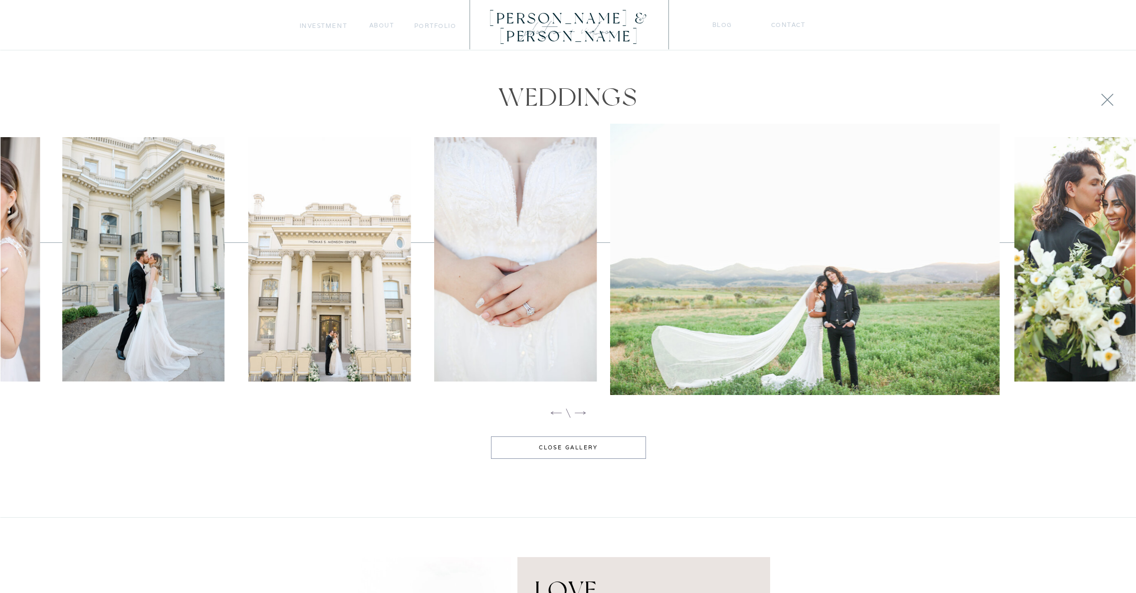
scroll to position [1019, 0]
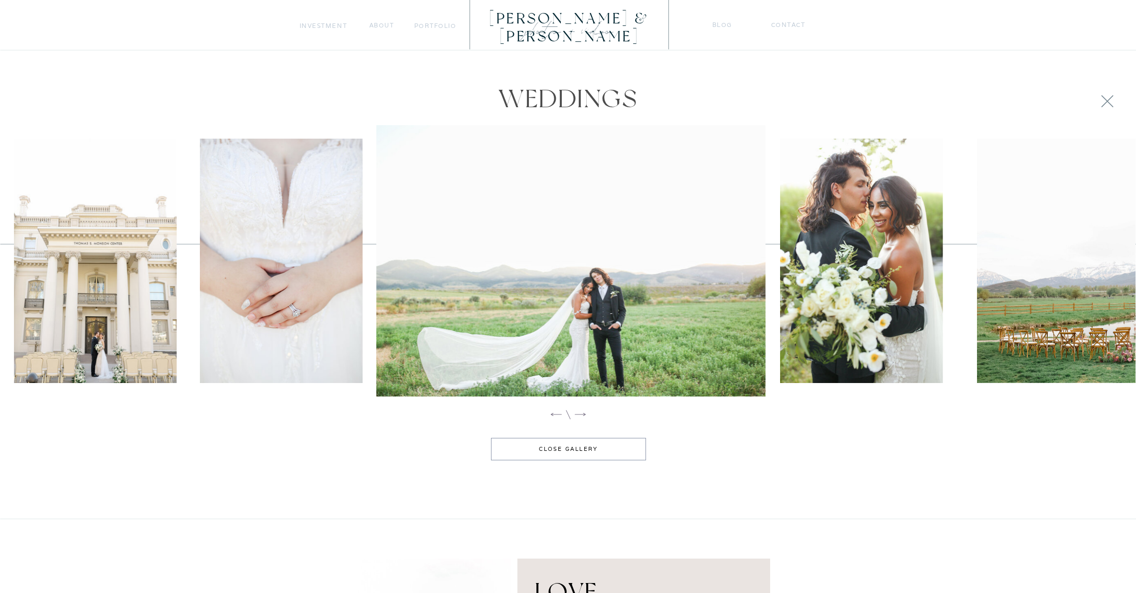
click at [581, 413] on icon at bounding box center [580, 414] width 14 height 14
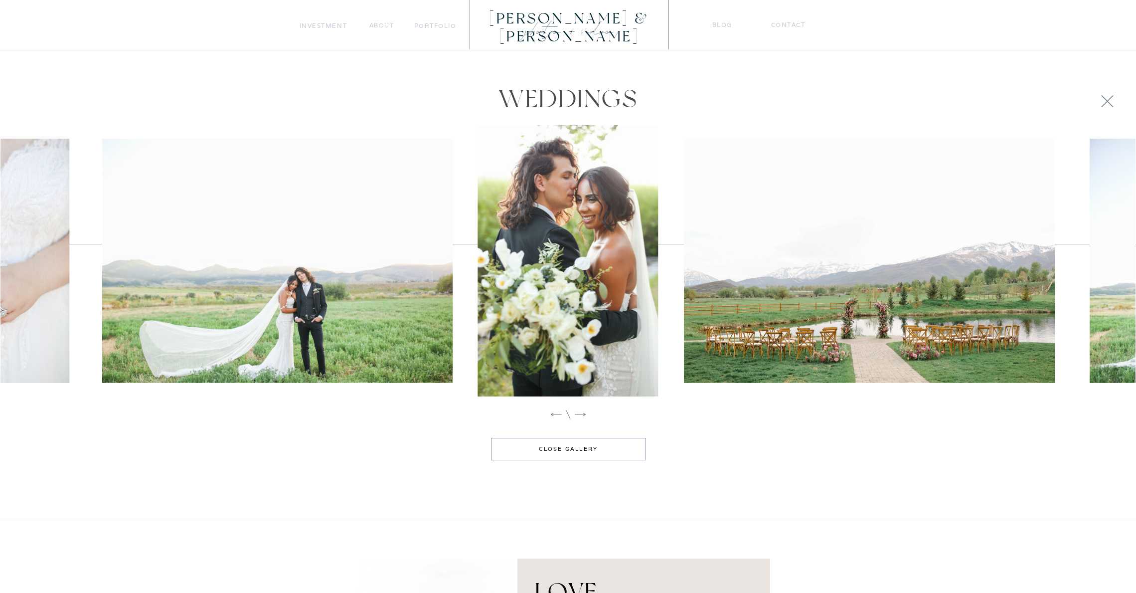
click at [582, 413] on icon at bounding box center [580, 414] width 14 height 14
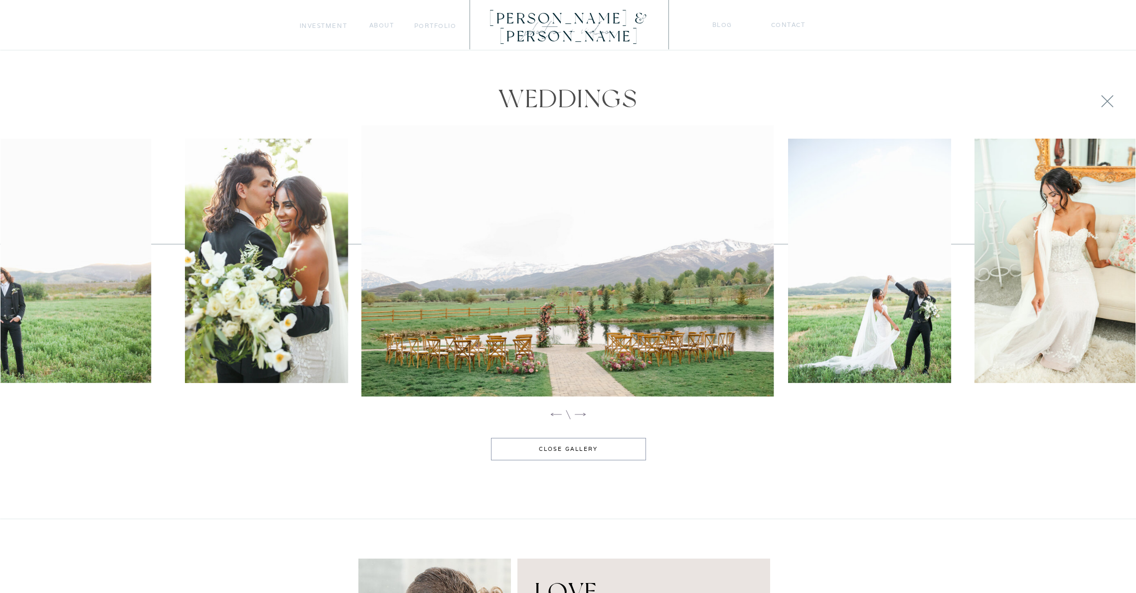
click at [582, 413] on icon at bounding box center [580, 414] width 14 height 14
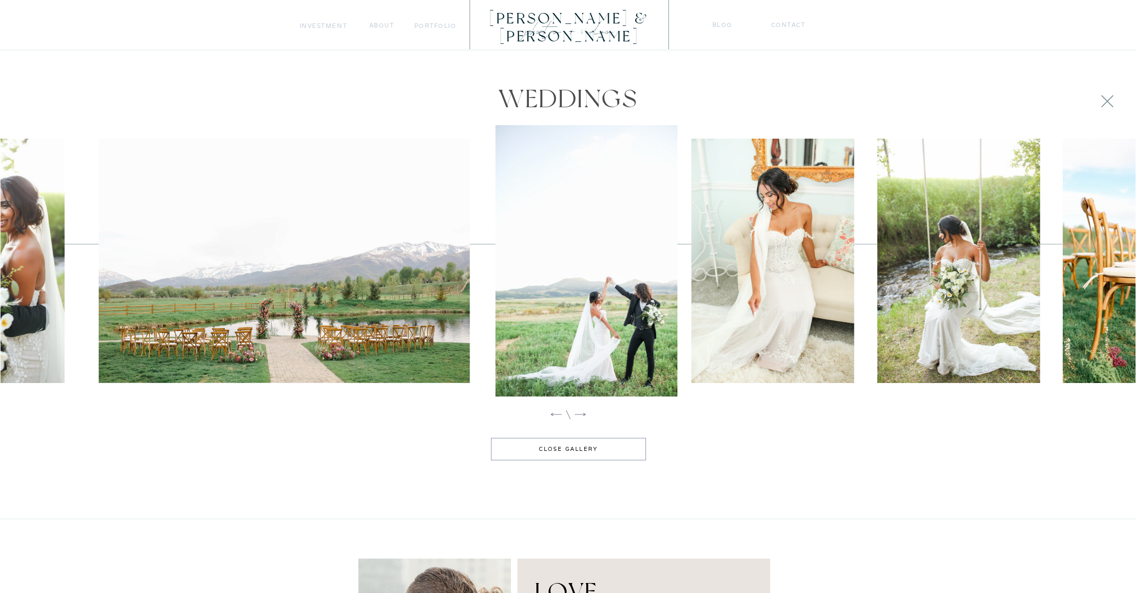
click at [582, 413] on icon at bounding box center [580, 414] width 14 height 14
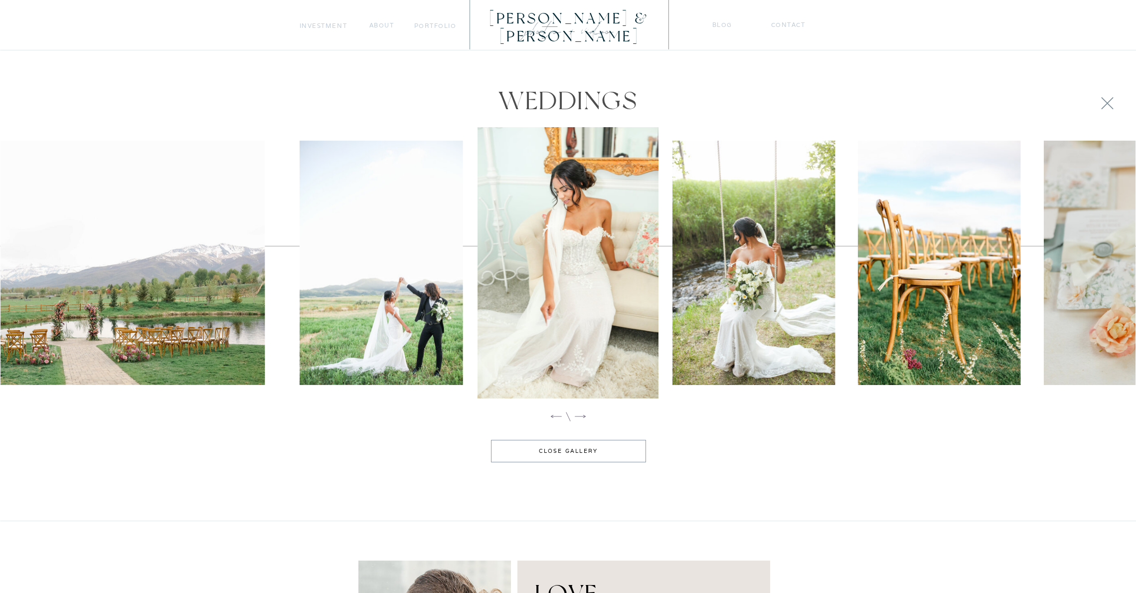
click at [582, 413] on icon at bounding box center [580, 416] width 14 height 14
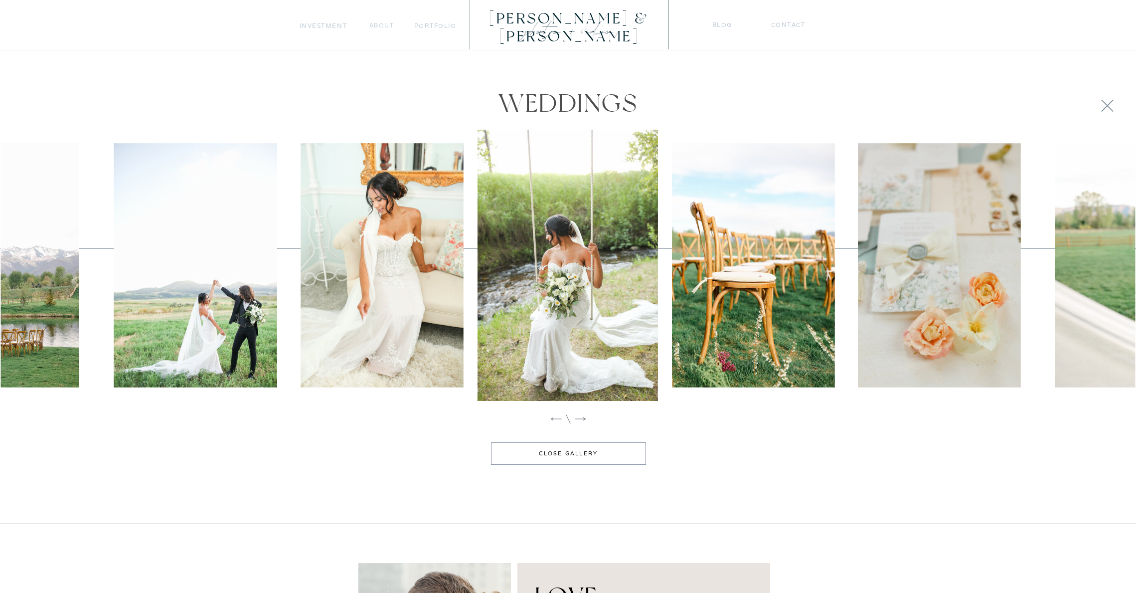
click at [582, 413] on icon at bounding box center [580, 419] width 14 height 14
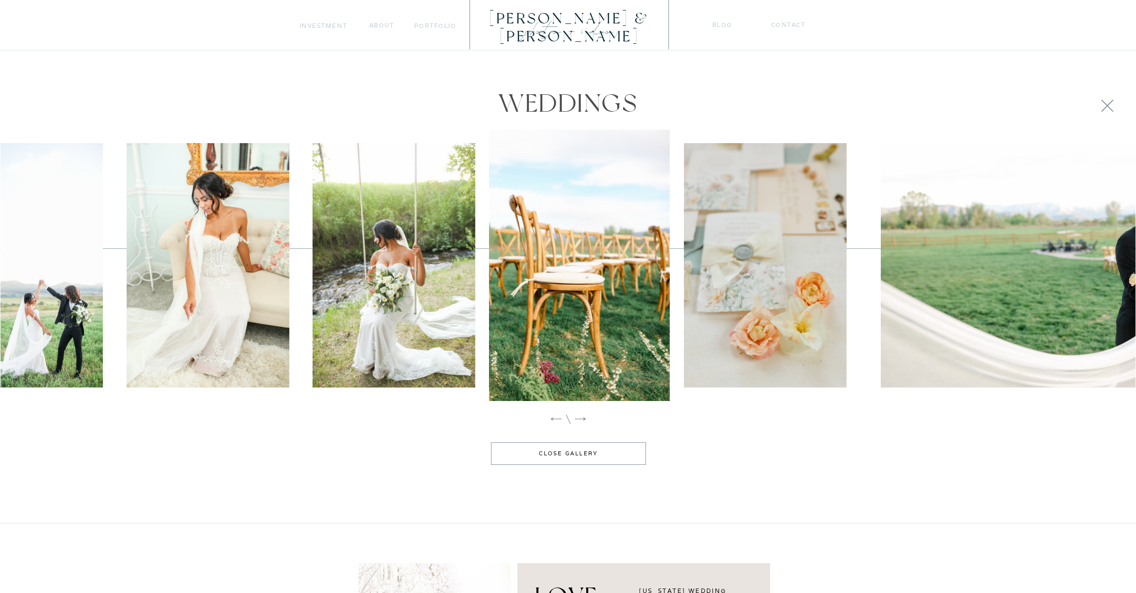
click at [582, 413] on icon at bounding box center [580, 419] width 14 height 14
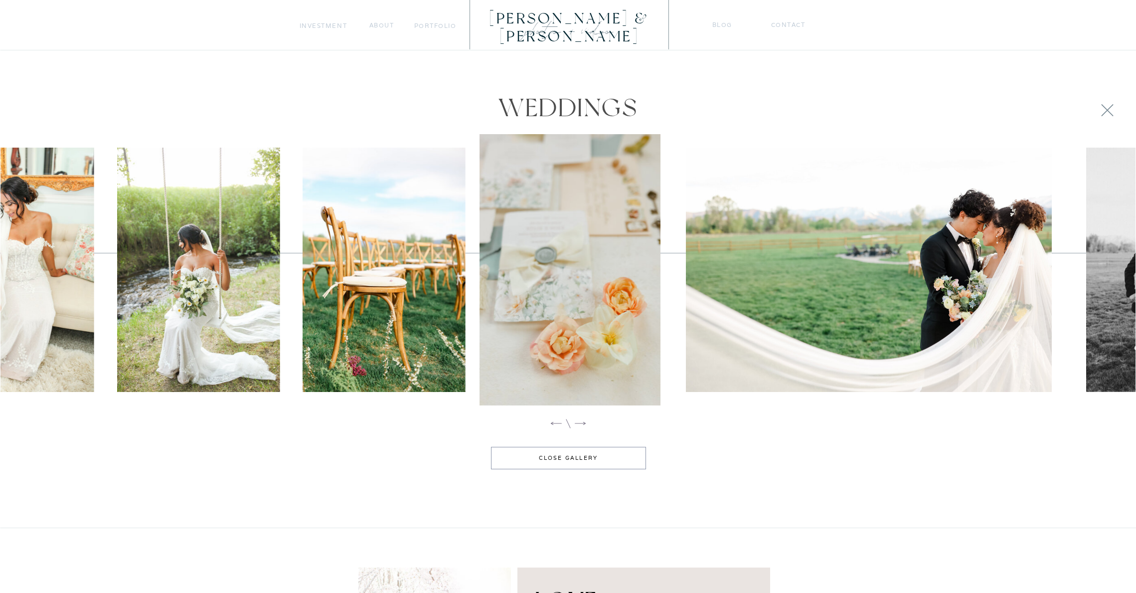
click at [581, 414] on div "Contact blog photo + Video [PERSON_NAME] & [PERSON_NAME] portfolio Investment a…" at bounding box center [568, 135] width 1136 height 2291
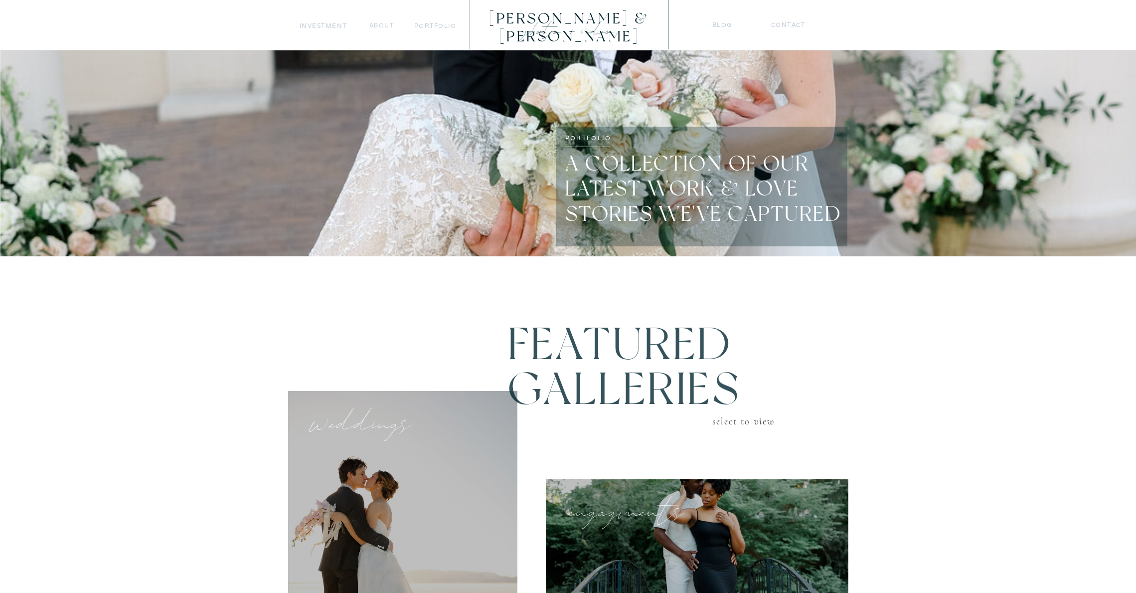
scroll to position [0, 0]
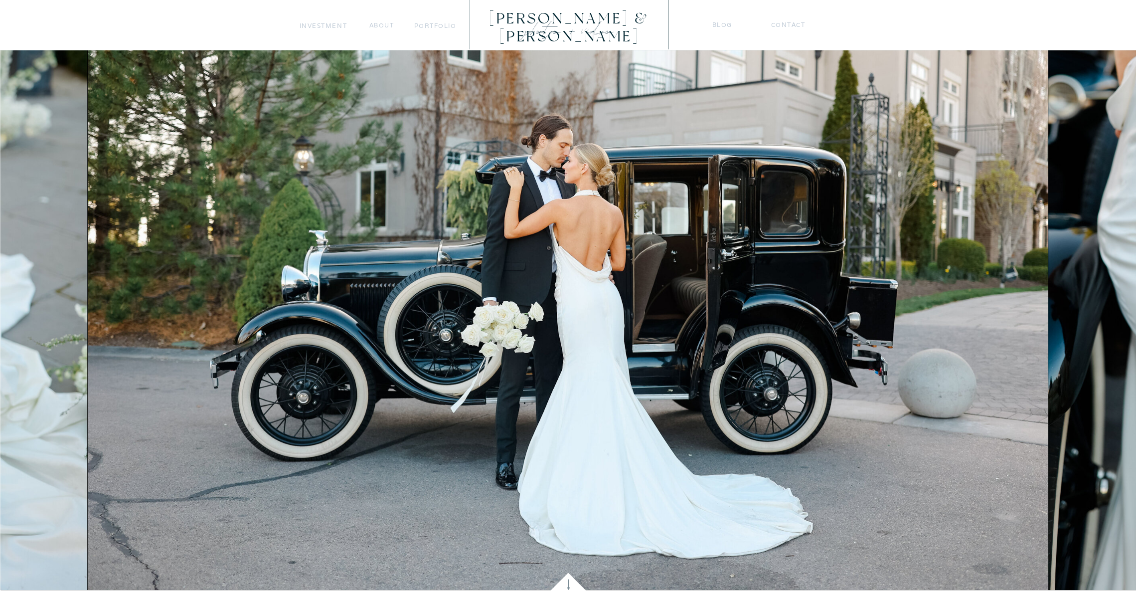
click at [328, 28] on nav "Investment" at bounding box center [324, 25] width 48 height 10
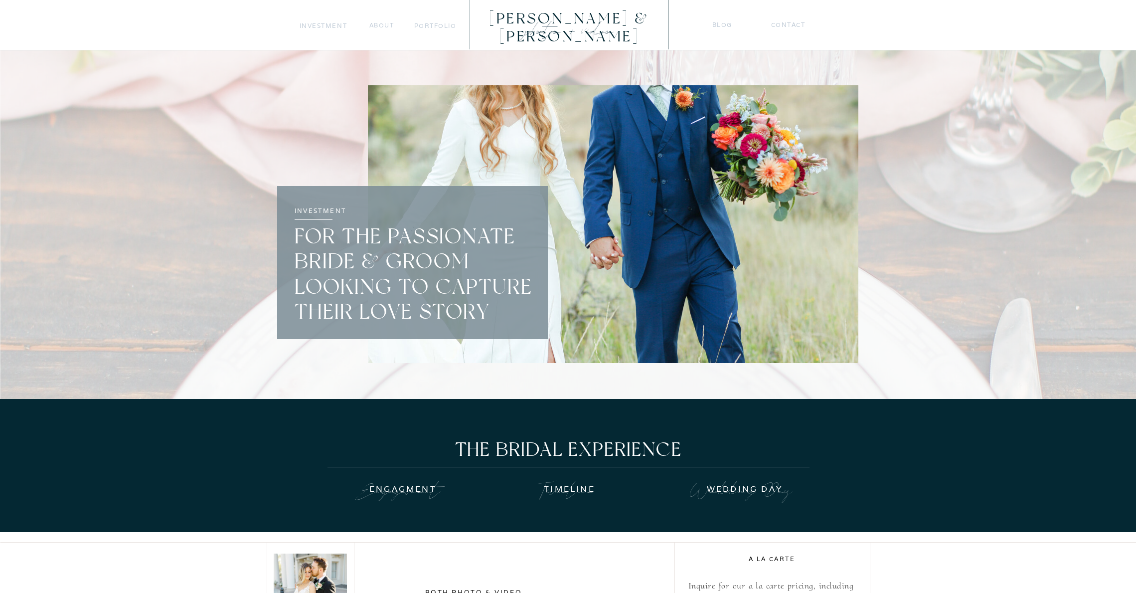
click at [436, 26] on nav "portfolio" at bounding box center [435, 25] width 42 height 10
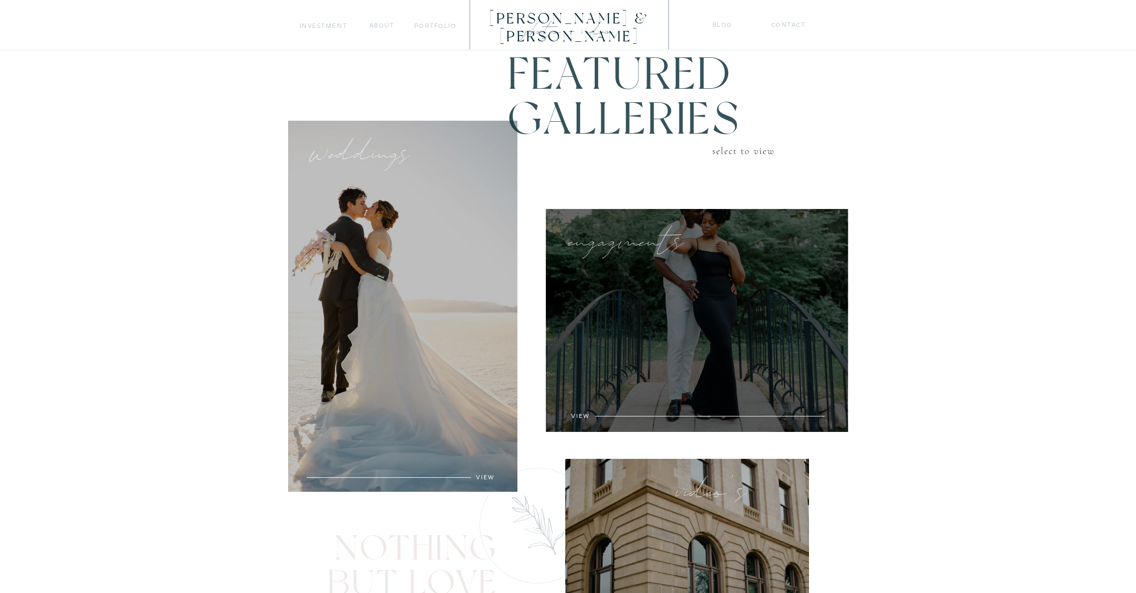
scroll to position [503, 0]
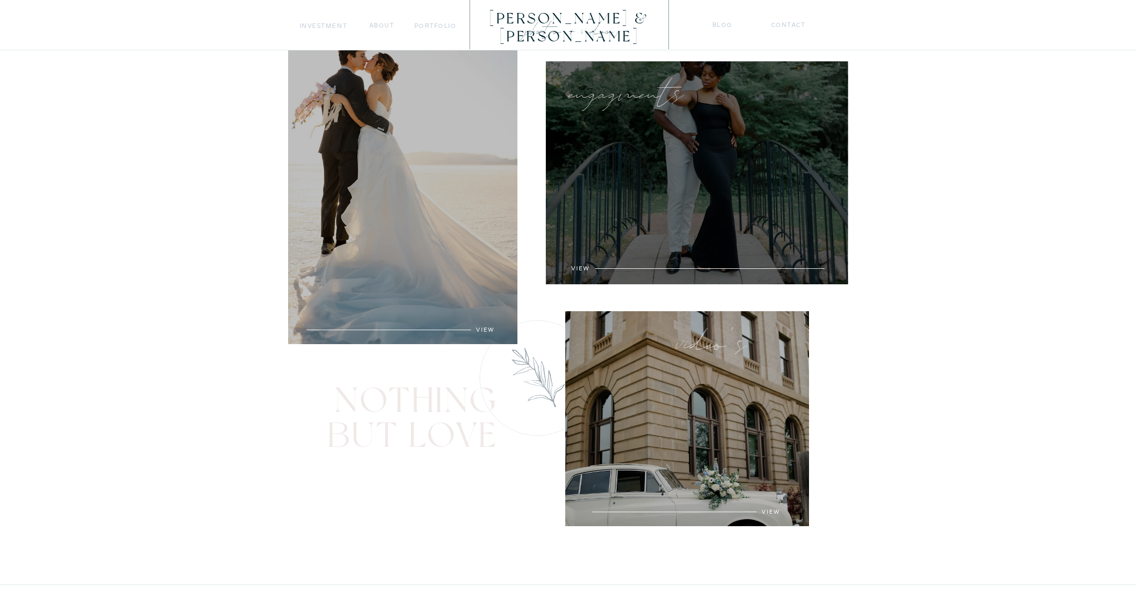
click at [698, 184] on div at bounding box center [697, 172] width 303 height 223
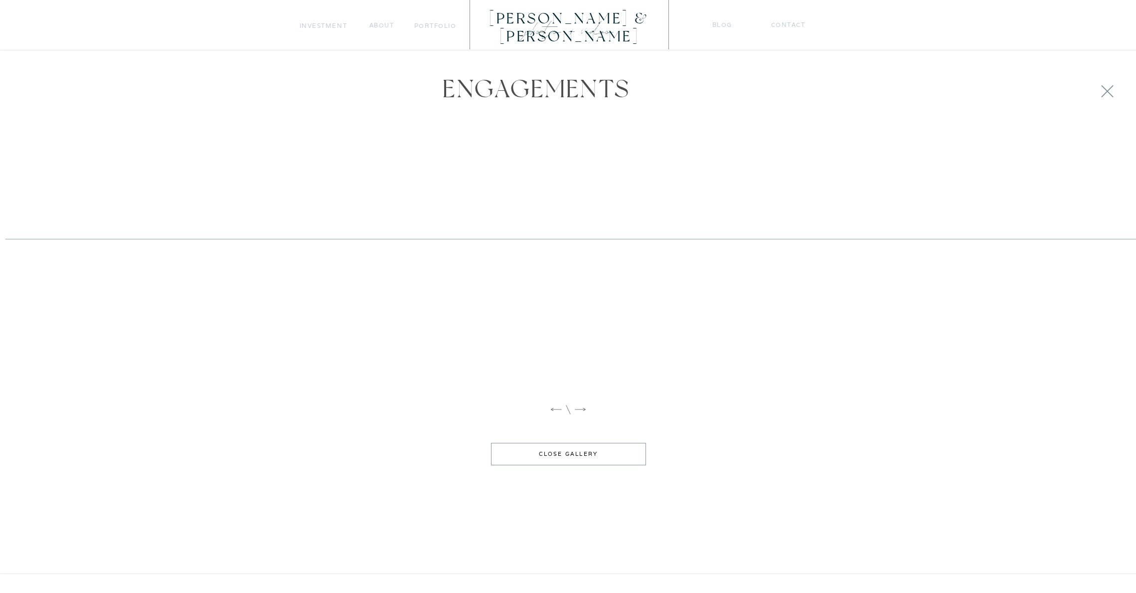
scroll to position [1038, 0]
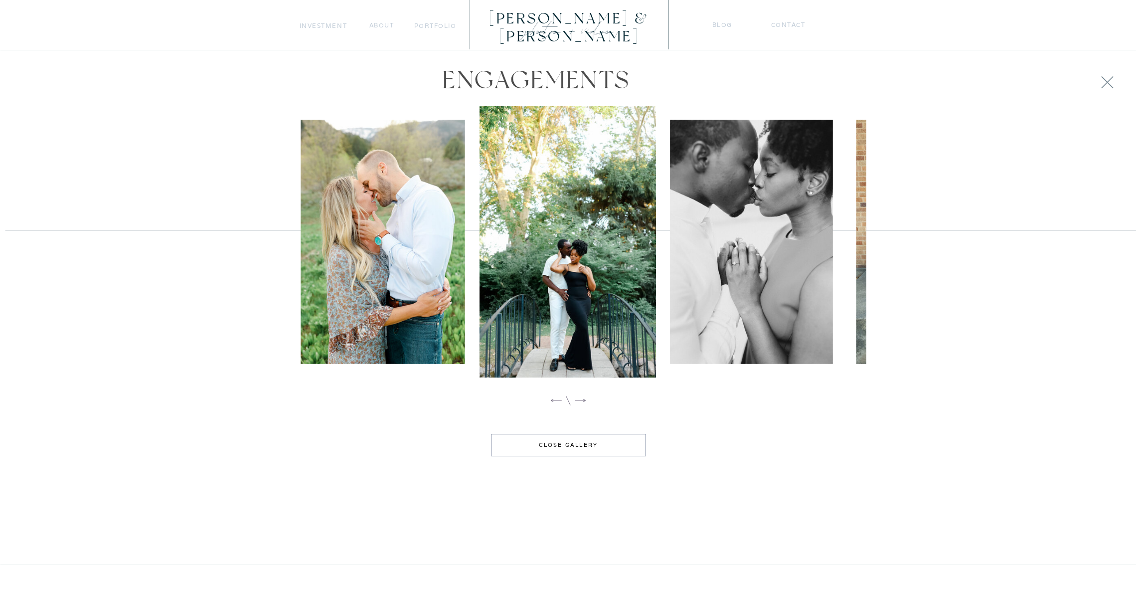
click at [582, 399] on icon at bounding box center [580, 400] width 14 height 14
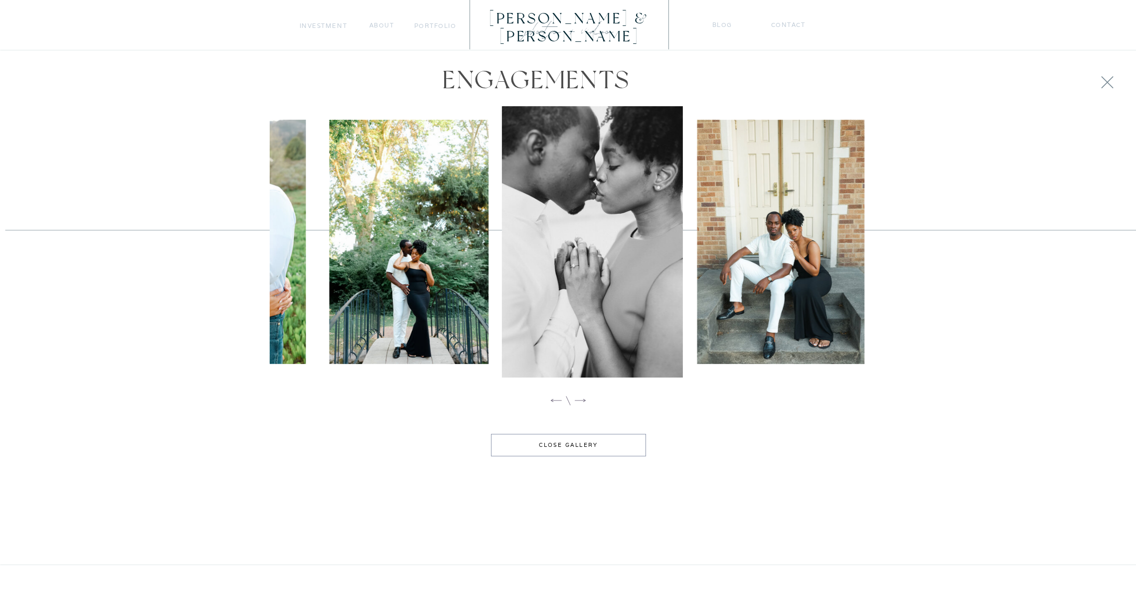
click at [582, 399] on icon at bounding box center [580, 400] width 14 height 14
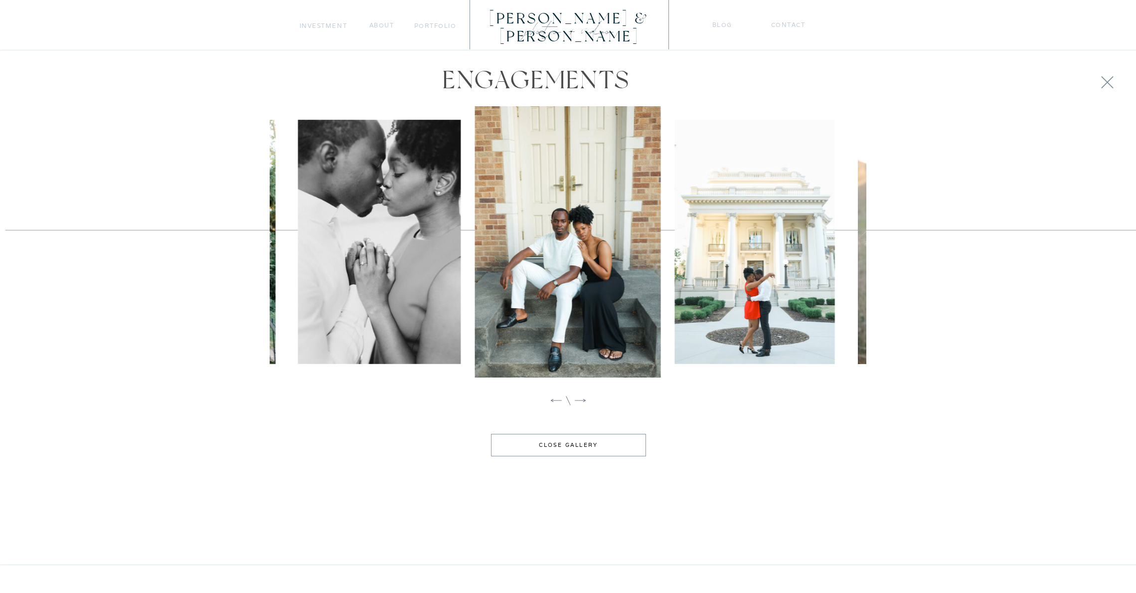
click at [582, 399] on icon at bounding box center [580, 400] width 14 height 14
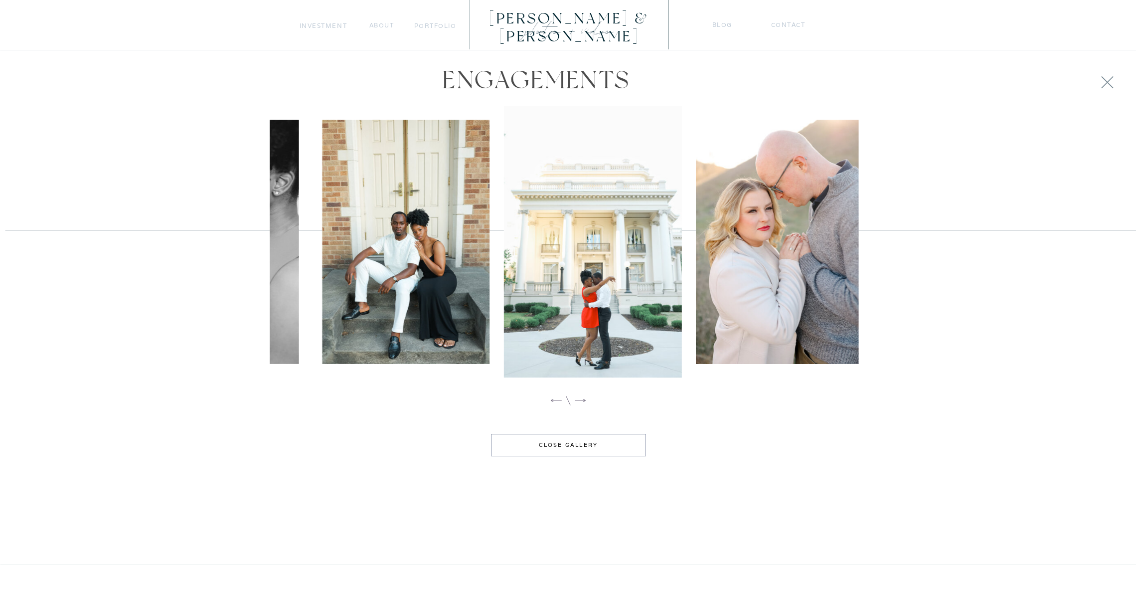
click at [582, 399] on icon at bounding box center [580, 400] width 14 height 14
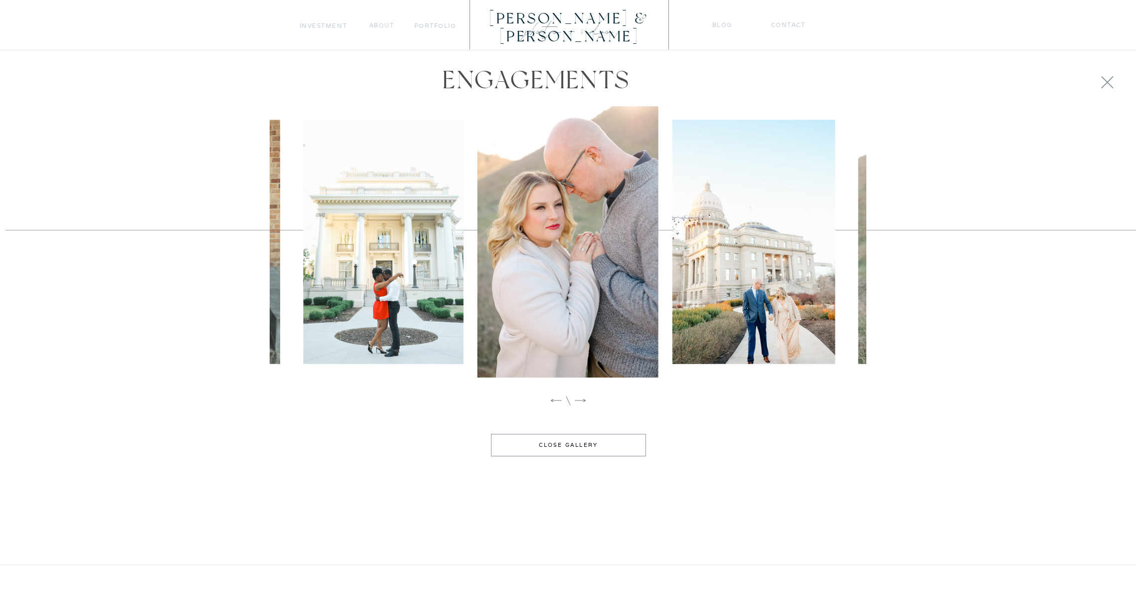
click at [582, 399] on icon at bounding box center [580, 400] width 14 height 14
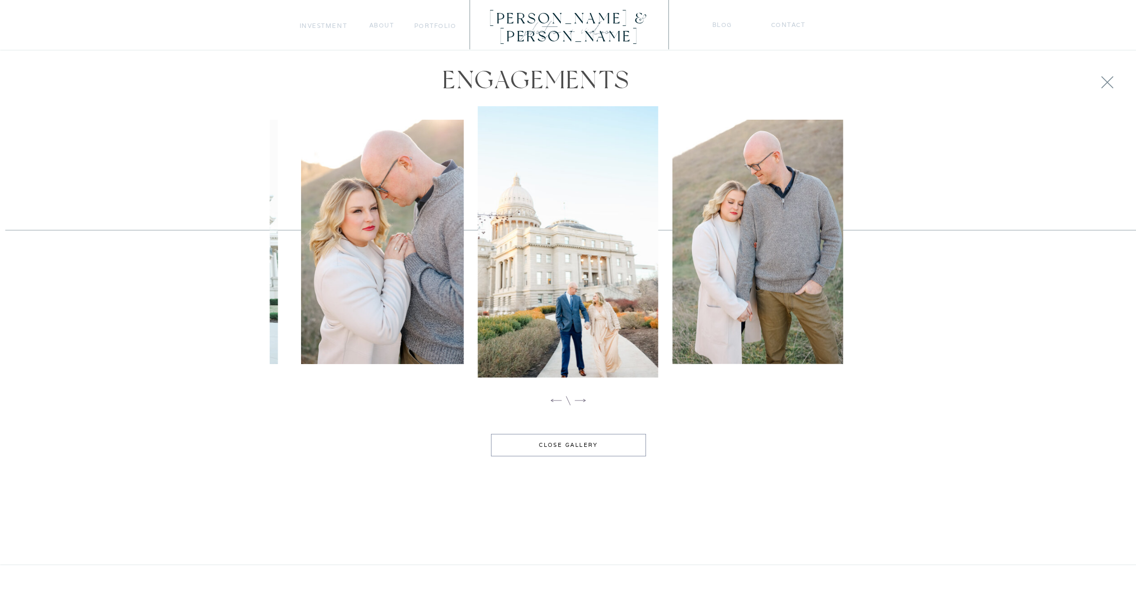
click at [582, 399] on icon at bounding box center [580, 400] width 14 height 14
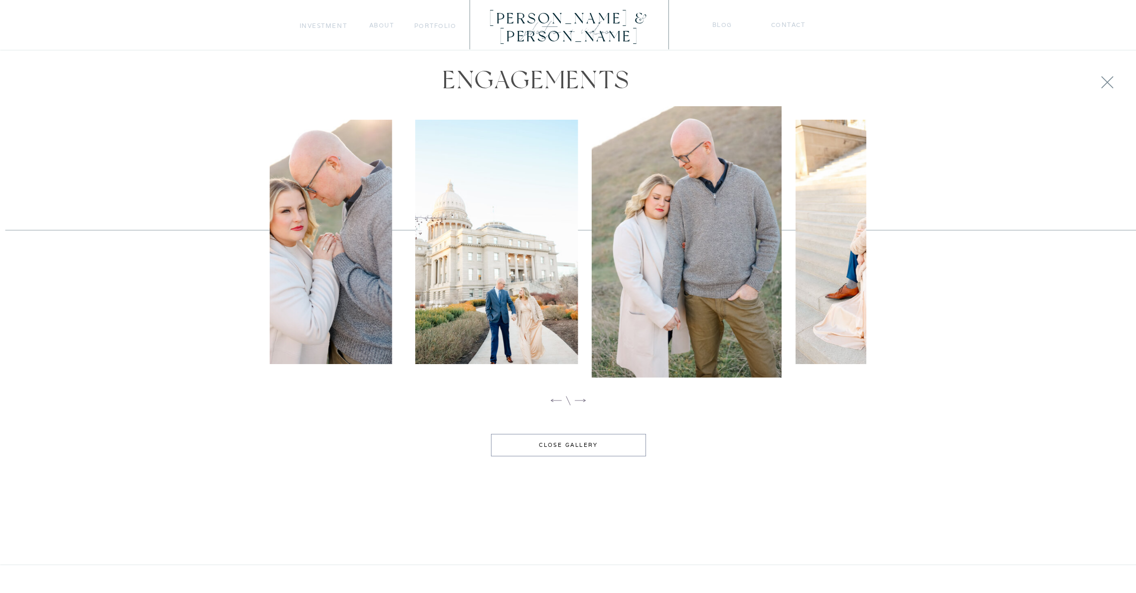
click at [582, 399] on icon at bounding box center [580, 400] width 14 height 14
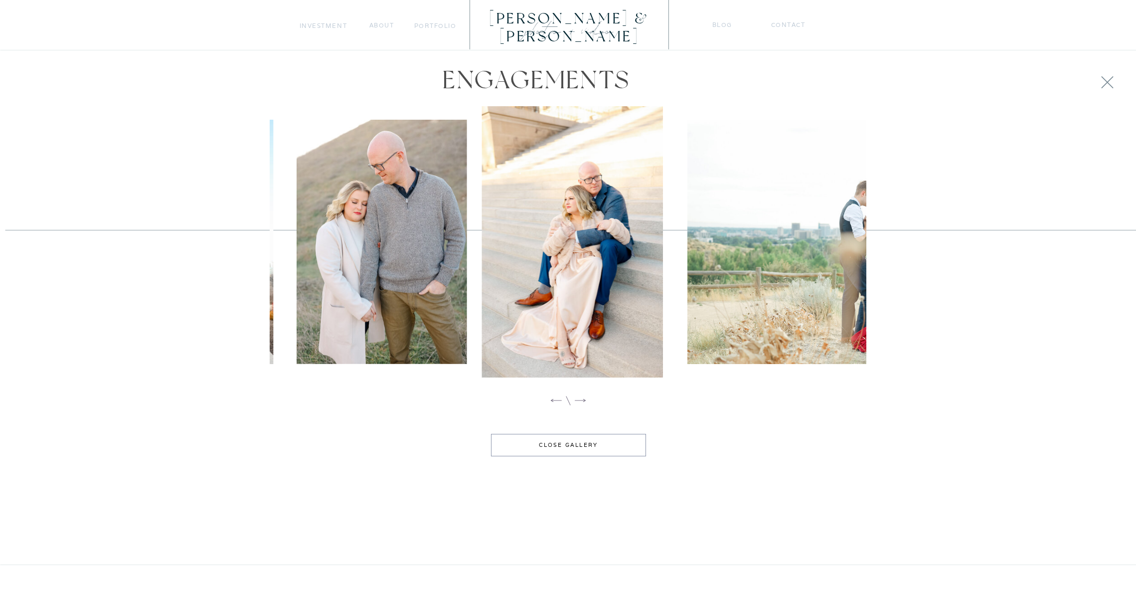
click at [582, 399] on icon at bounding box center [580, 400] width 14 height 14
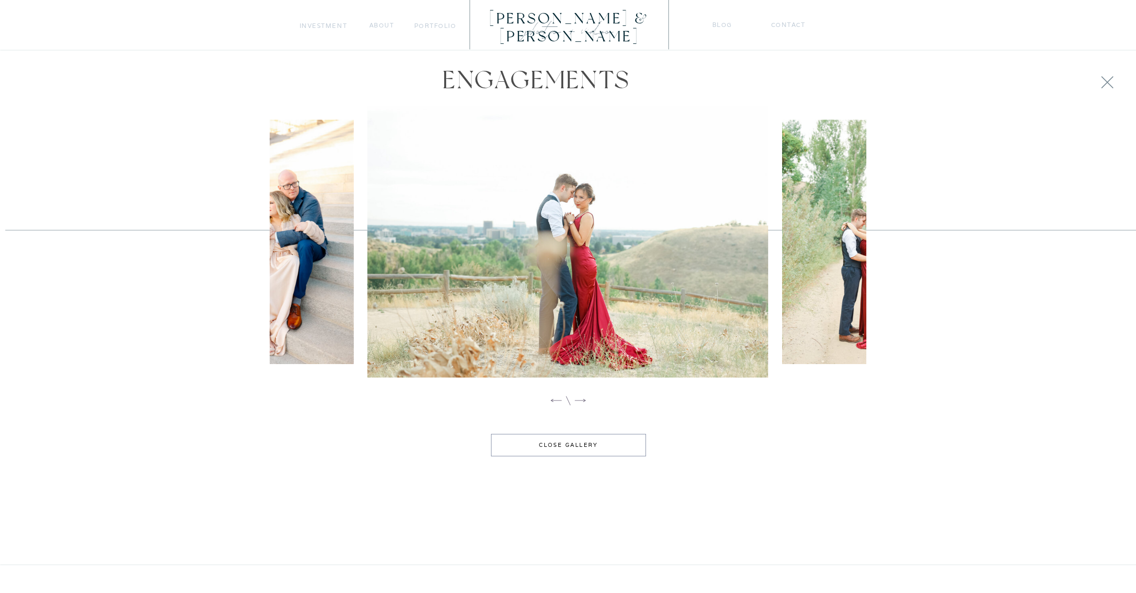
click at [582, 399] on icon at bounding box center [580, 400] width 14 height 14
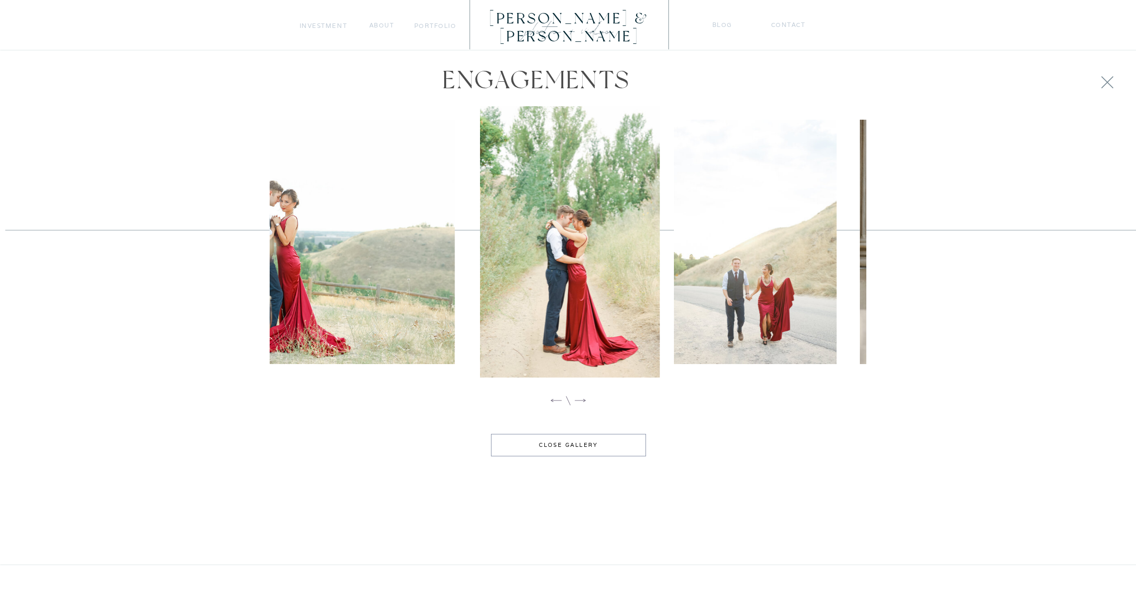
click at [582, 399] on icon at bounding box center [580, 400] width 14 height 14
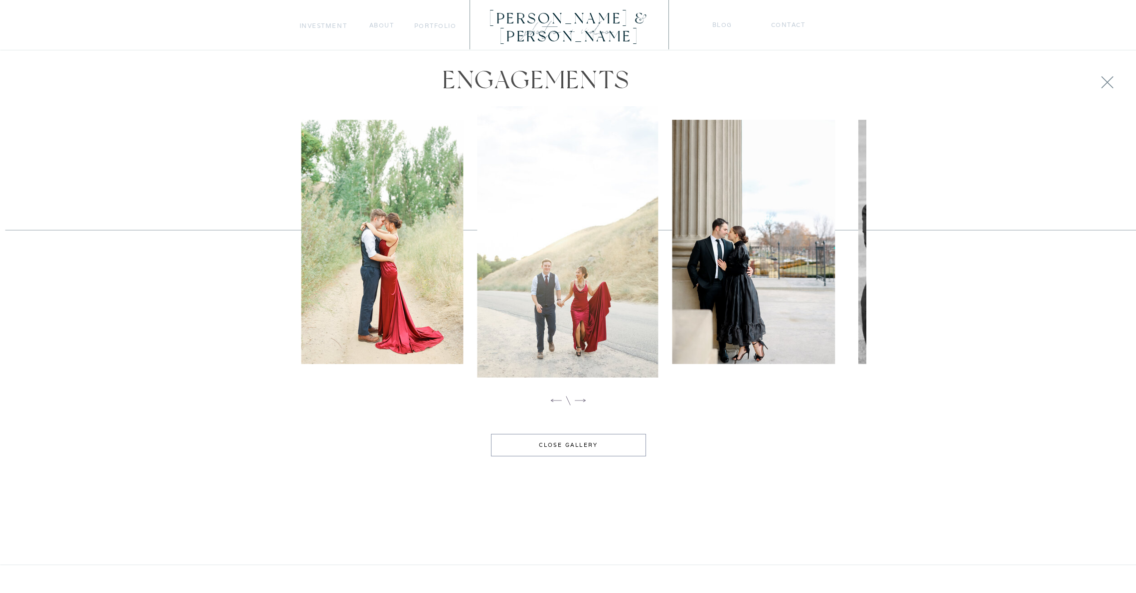
click at [582, 399] on icon at bounding box center [580, 400] width 14 height 14
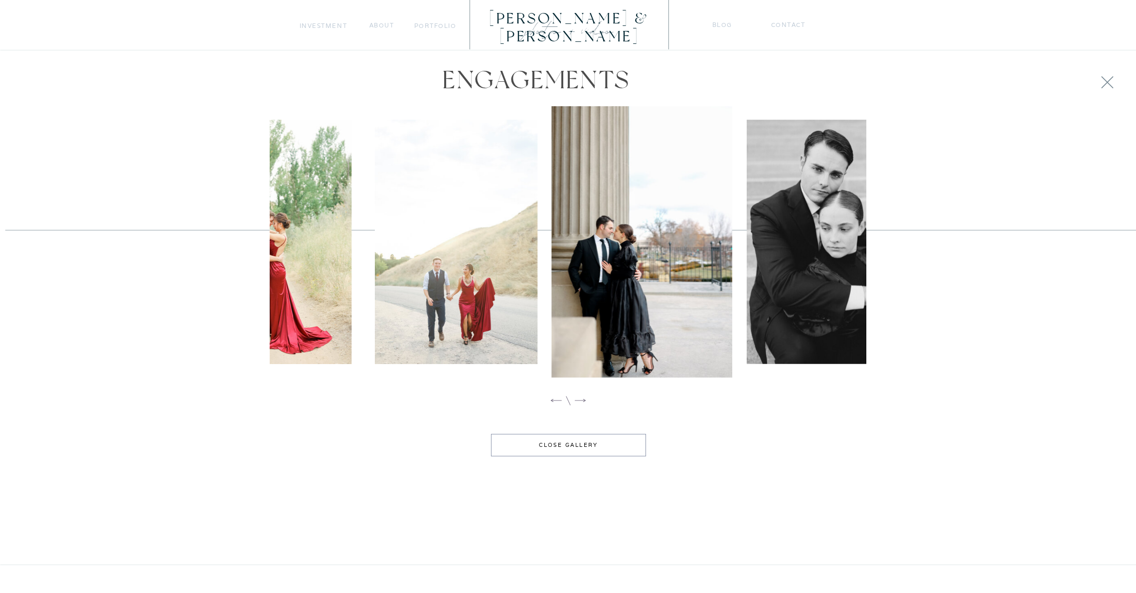
click at [582, 399] on icon at bounding box center [580, 400] width 14 height 14
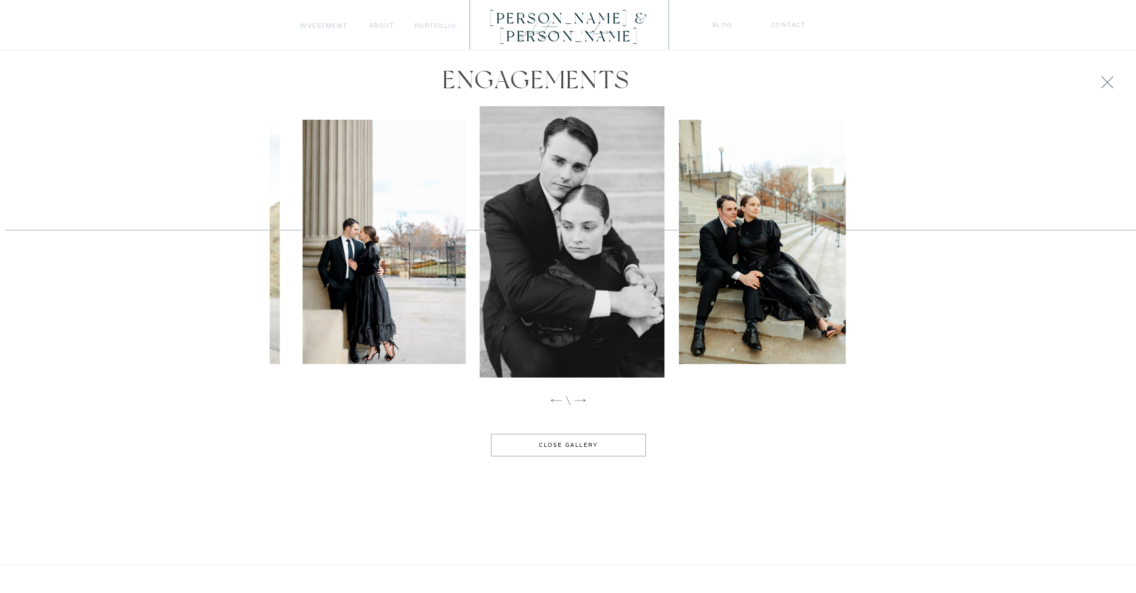
click at [582, 399] on icon at bounding box center [580, 400] width 14 height 14
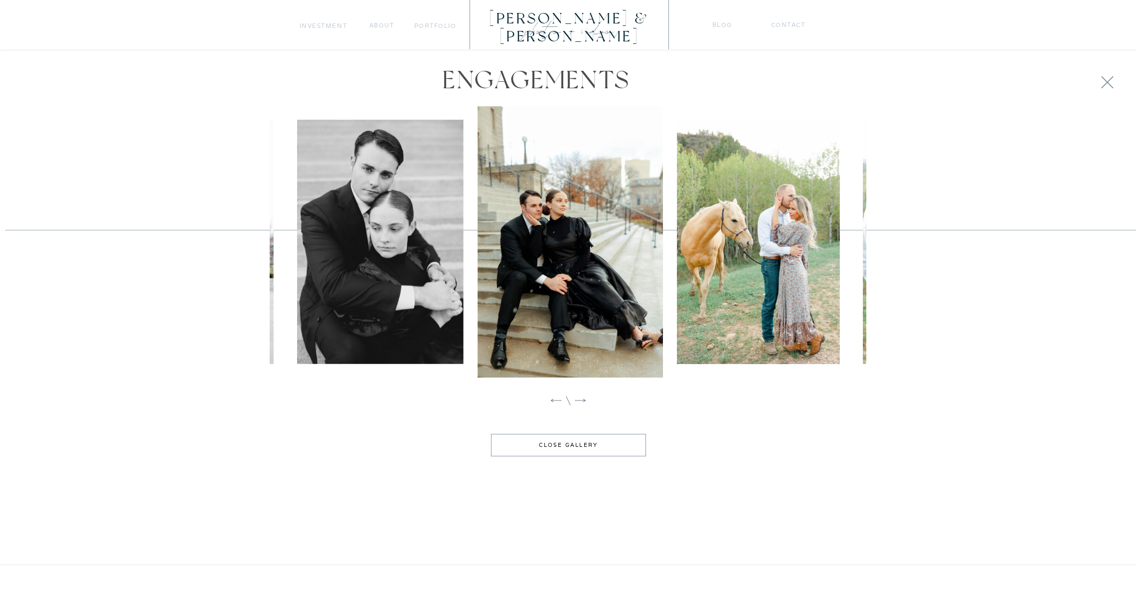
click at [582, 399] on icon at bounding box center [580, 400] width 14 height 14
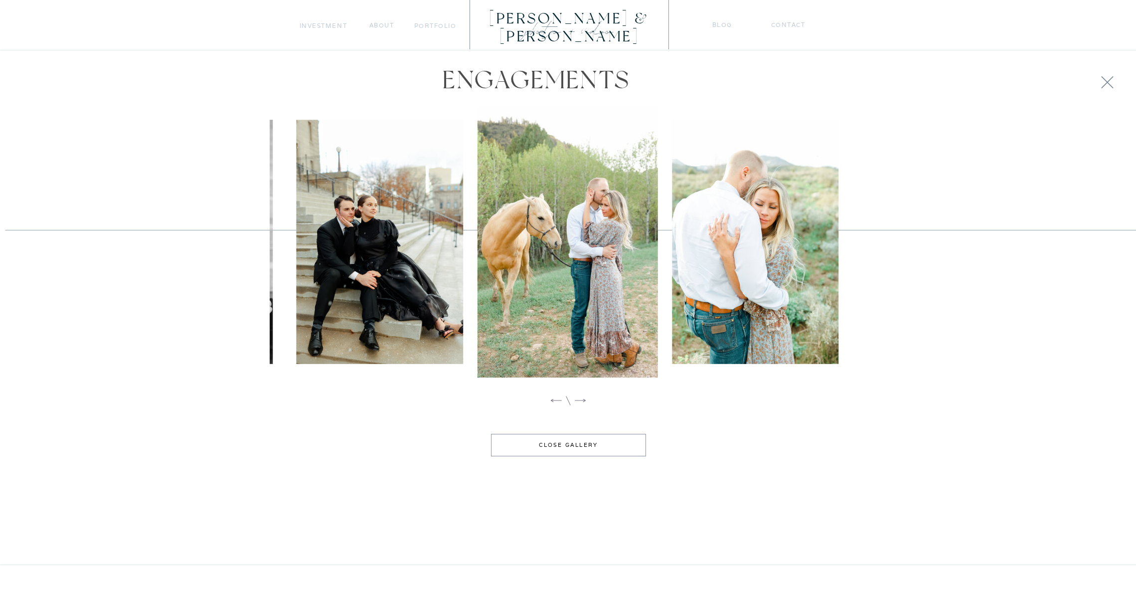
click at [582, 399] on icon at bounding box center [580, 400] width 14 height 14
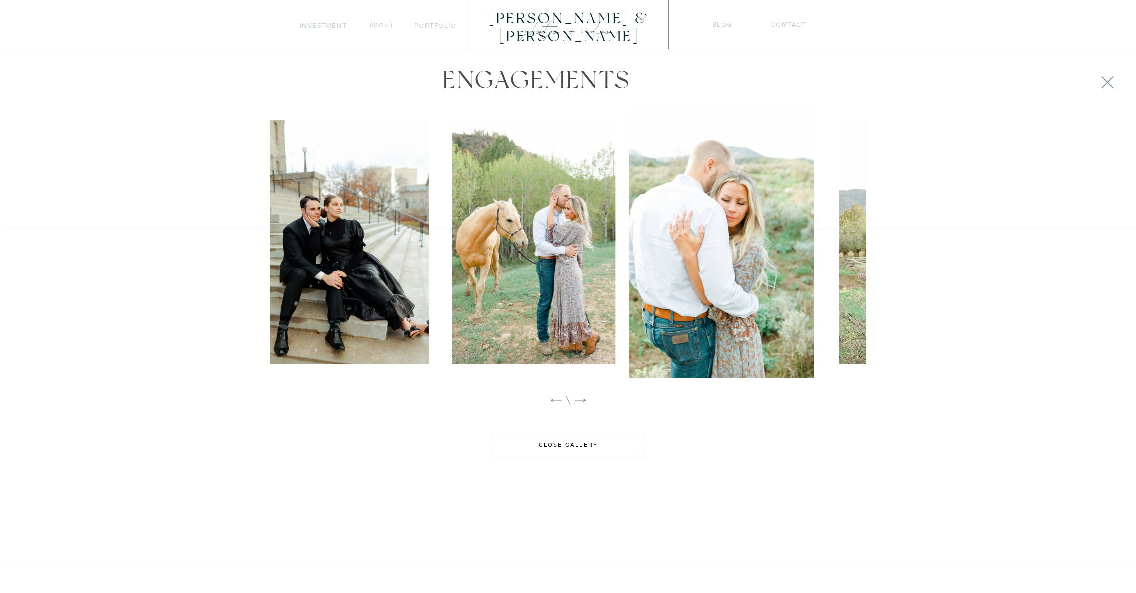
click at [582, 399] on icon at bounding box center [580, 400] width 14 height 14
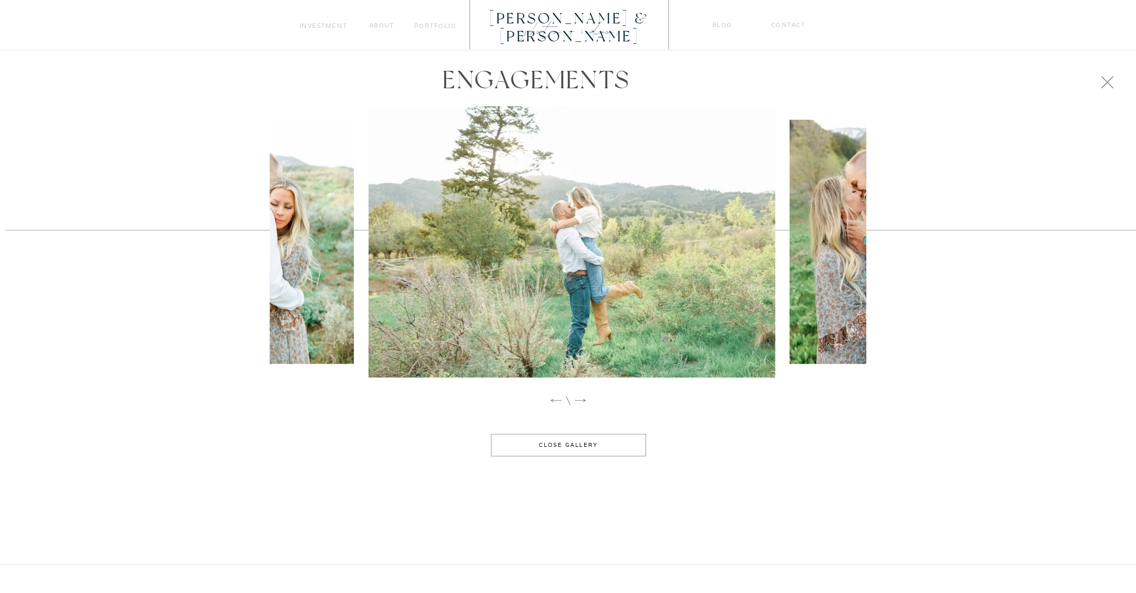
click at [582, 399] on icon at bounding box center [580, 400] width 14 height 14
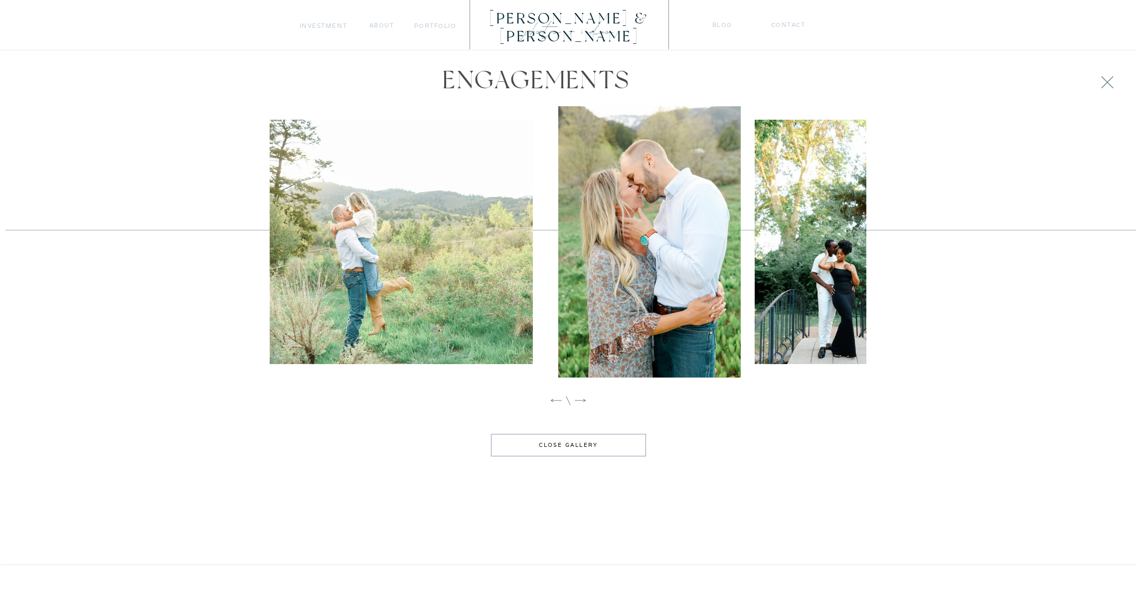
click at [582, 399] on icon at bounding box center [580, 400] width 14 height 14
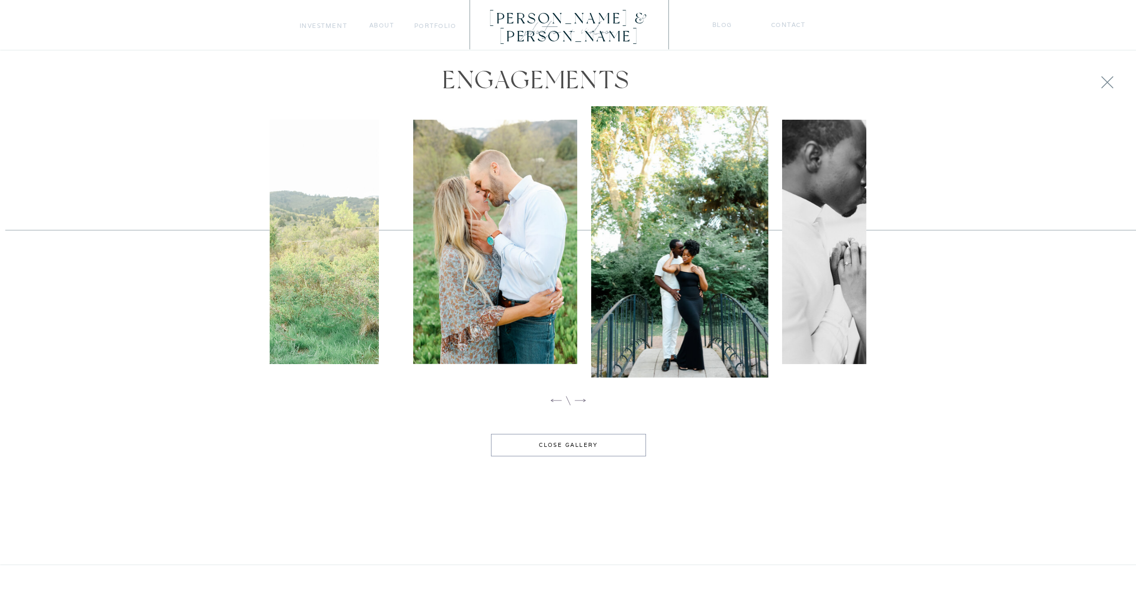
click at [582, 399] on icon at bounding box center [580, 400] width 14 height 14
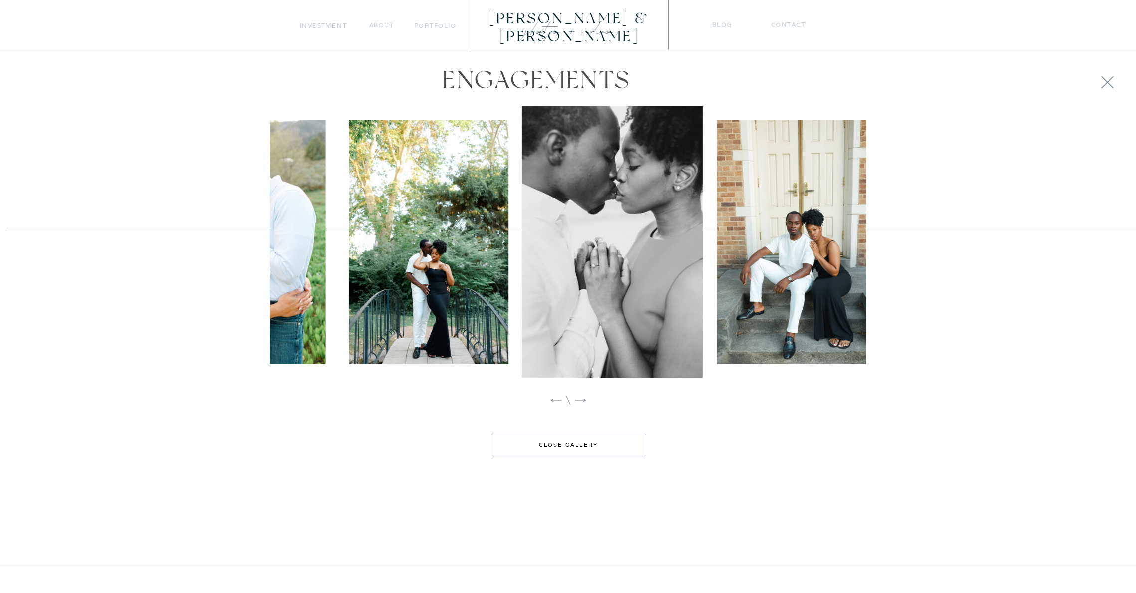
click at [582, 399] on icon at bounding box center [580, 400] width 14 height 14
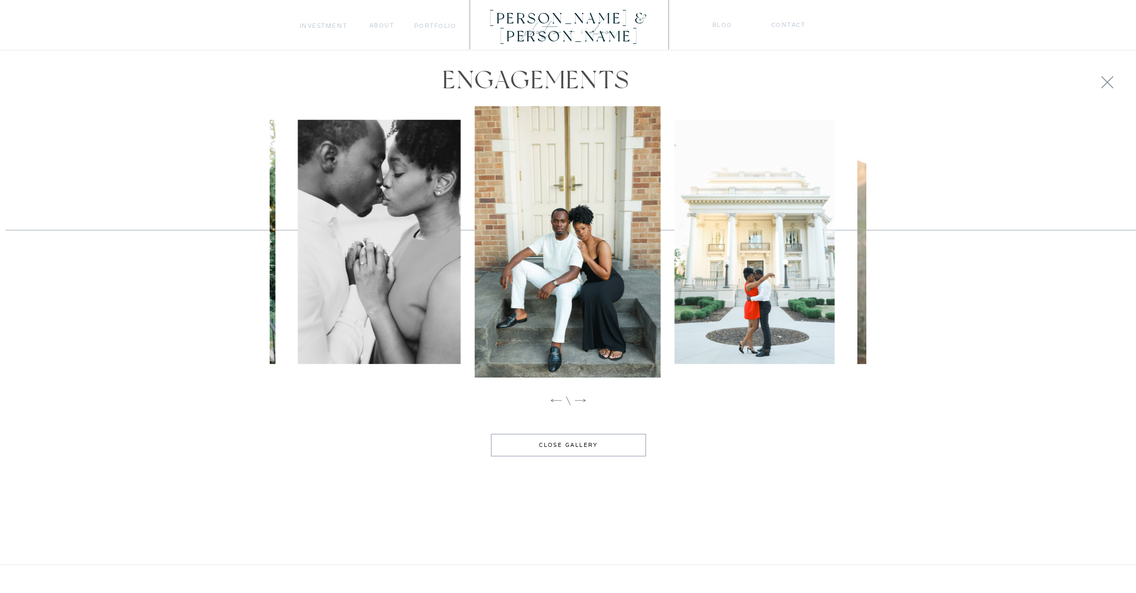
scroll to position [1345, 0]
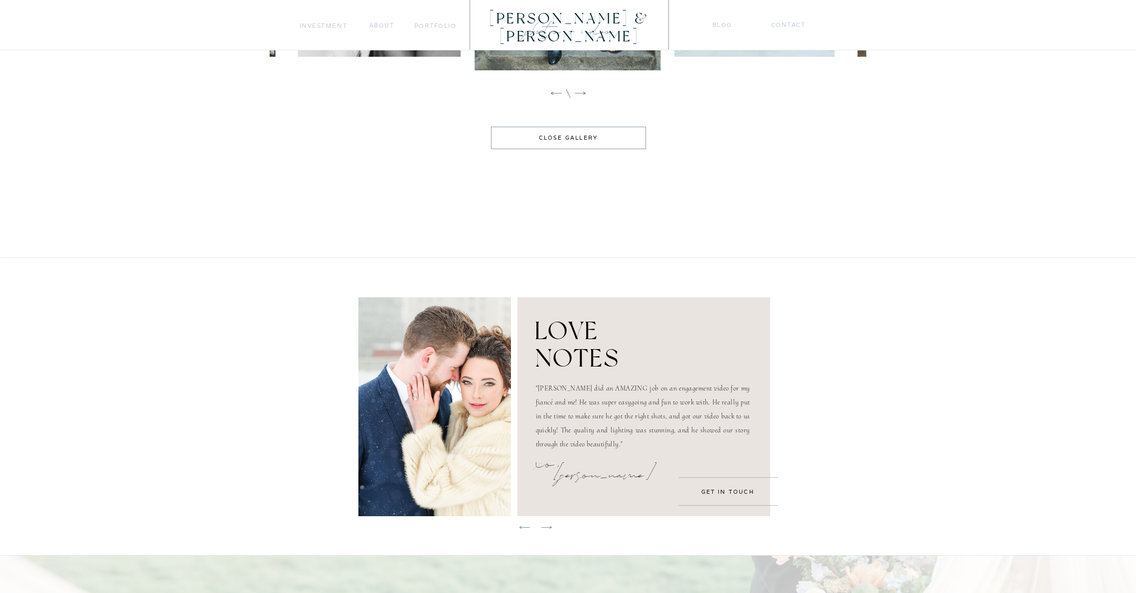
drag, startPoint x: 555, startPoint y: 138, endPoint x: 513, endPoint y: 26, distance: 119.8
click at [554, 138] on div "close gallery" at bounding box center [569, 138] width 126 height 8
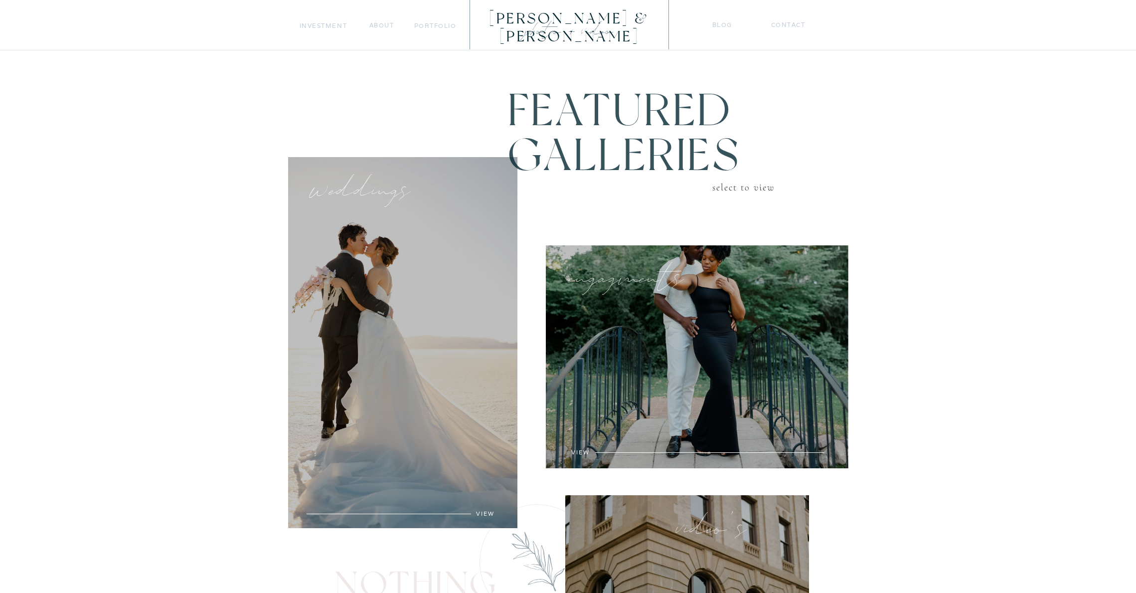
scroll to position [299, 0]
